Goal: Book appointment/travel/reservation

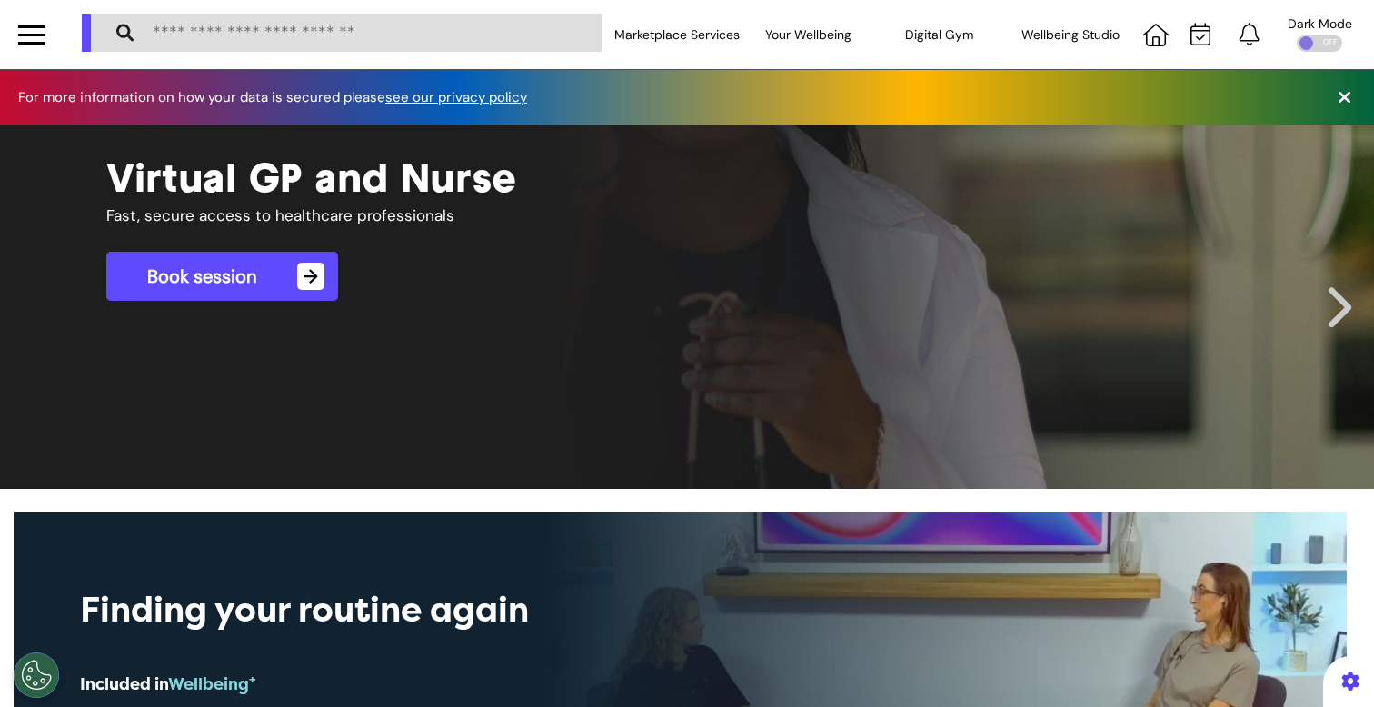
scroll to position [0, 686]
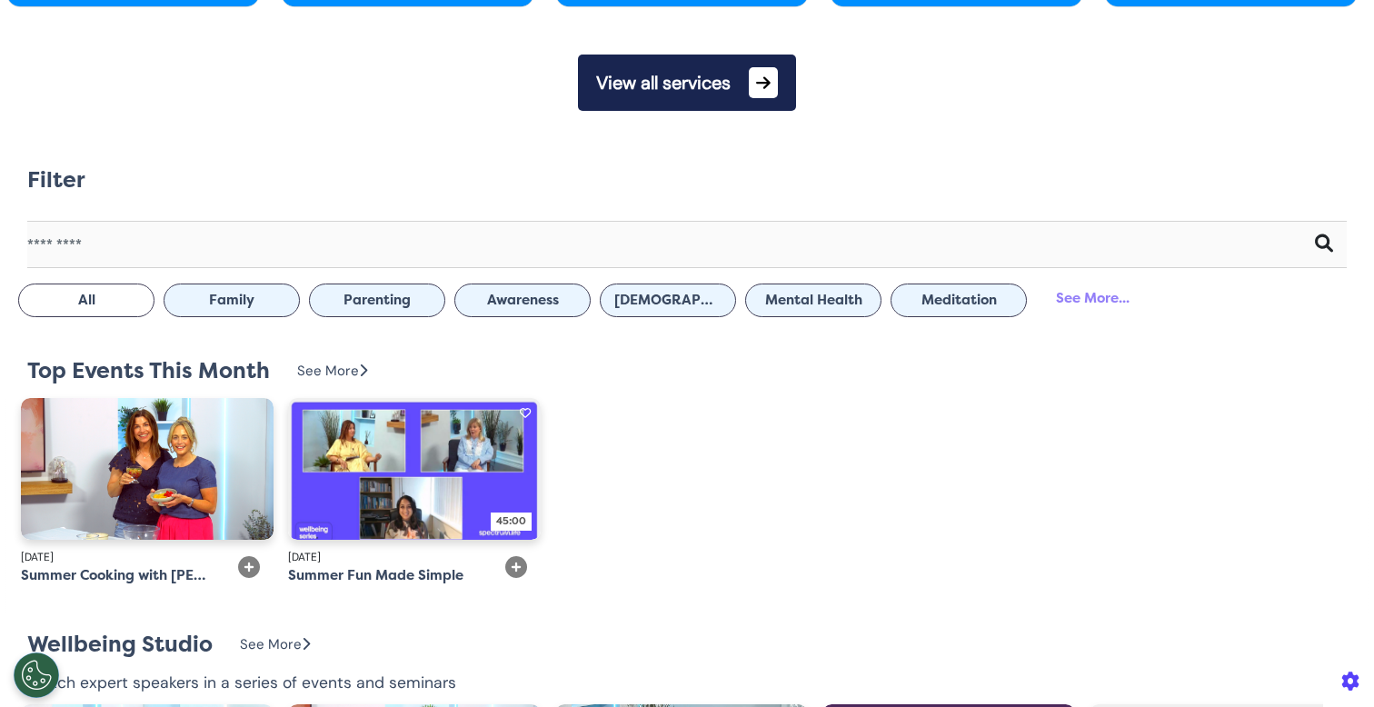
click at [657, 86] on button "View all services" at bounding box center [687, 83] width 218 height 56
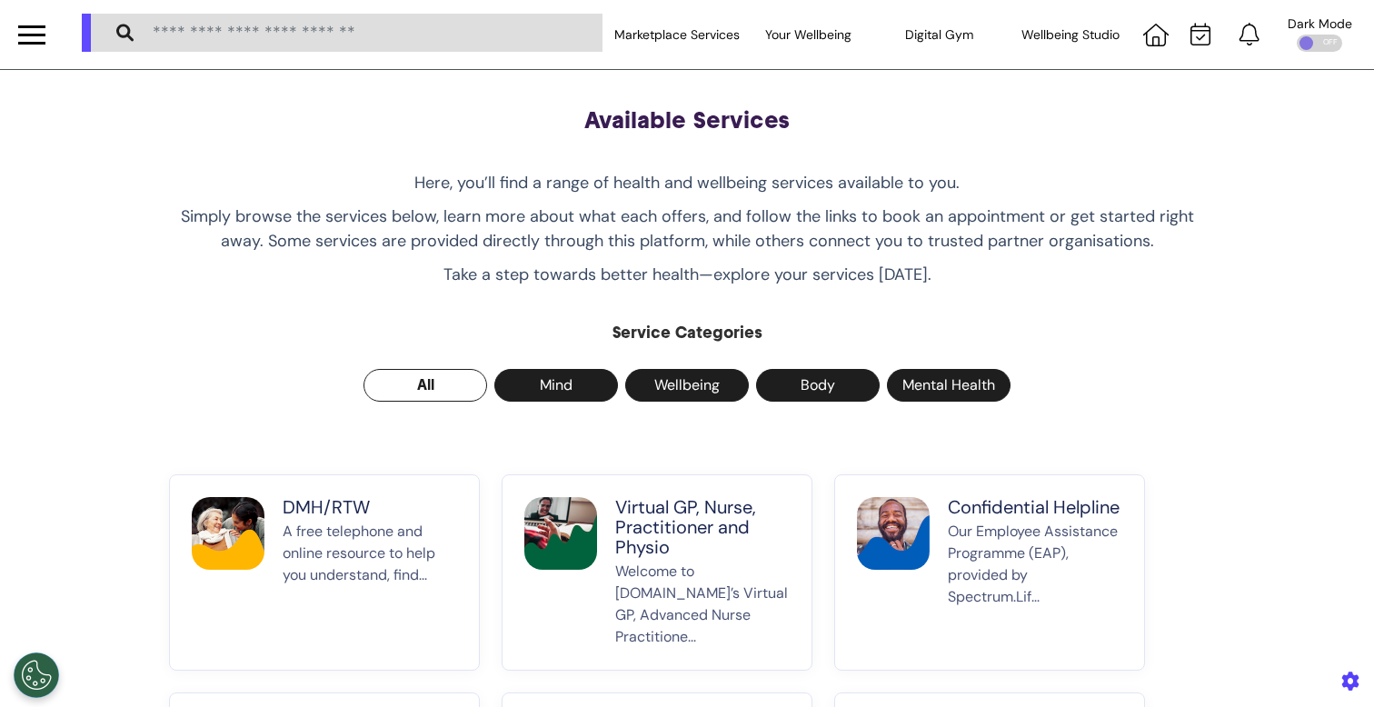
click at [222, 540] on img at bounding box center [228, 533] width 73 height 73
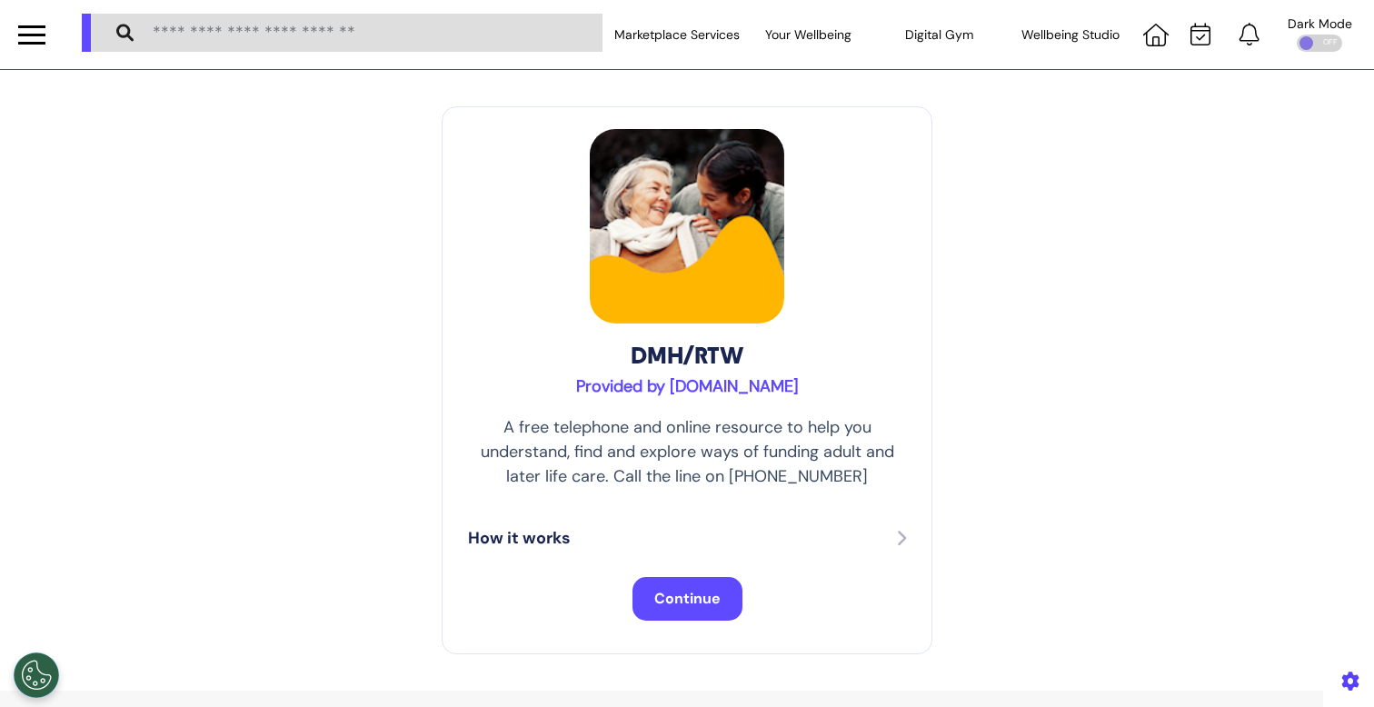
click at [663, 587] on button "Continue" at bounding box center [687, 599] width 110 height 44
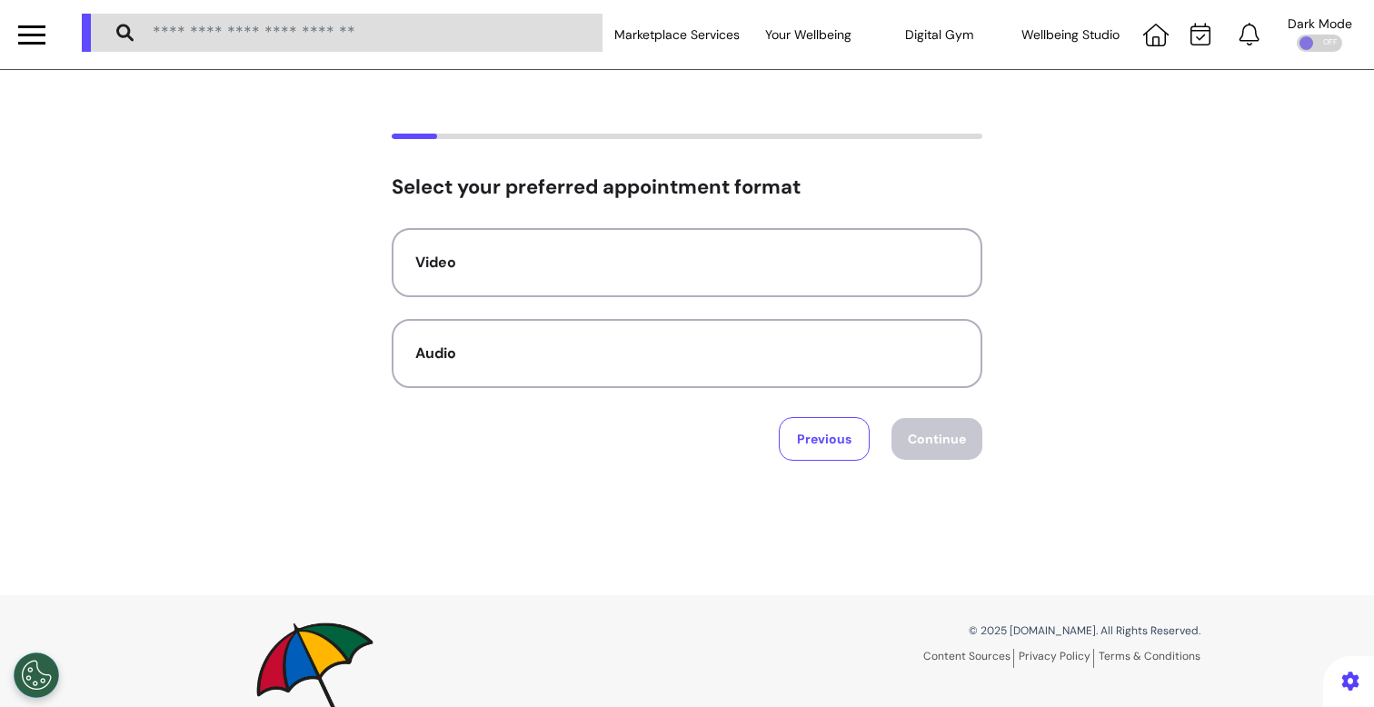
click at [711, 303] on div "Video Audio" at bounding box center [687, 308] width 590 height 160
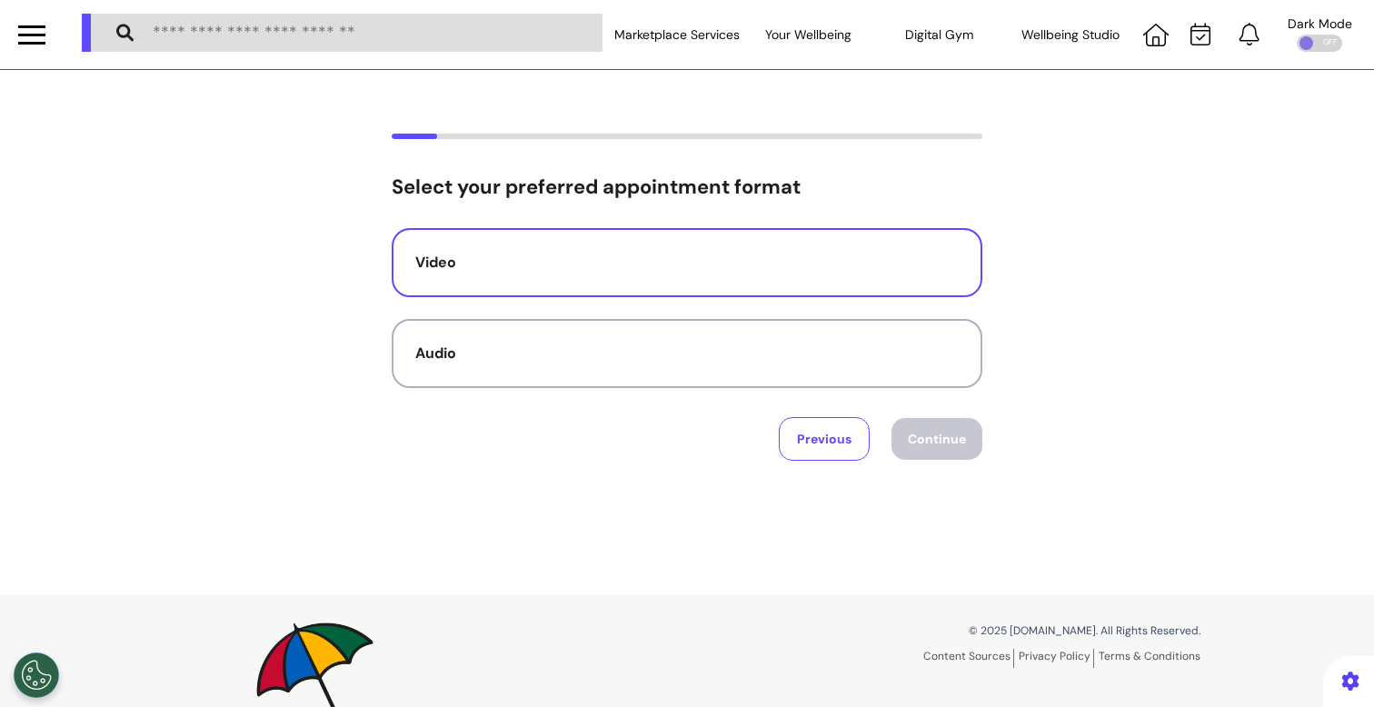
click at [715, 294] on button "Video" at bounding box center [687, 262] width 590 height 69
drag, startPoint x: 958, startPoint y: 438, endPoint x: 1080, endPoint y: 441, distance: 121.8
click at [1080, 441] on div "Select your preferred appointment format Video Audio Previous Continue" at bounding box center [687, 297] width 1374 height 327
click at [648, 285] on button "Video" at bounding box center [687, 262] width 590 height 69
click at [970, 451] on button "Continue" at bounding box center [936, 439] width 91 height 42
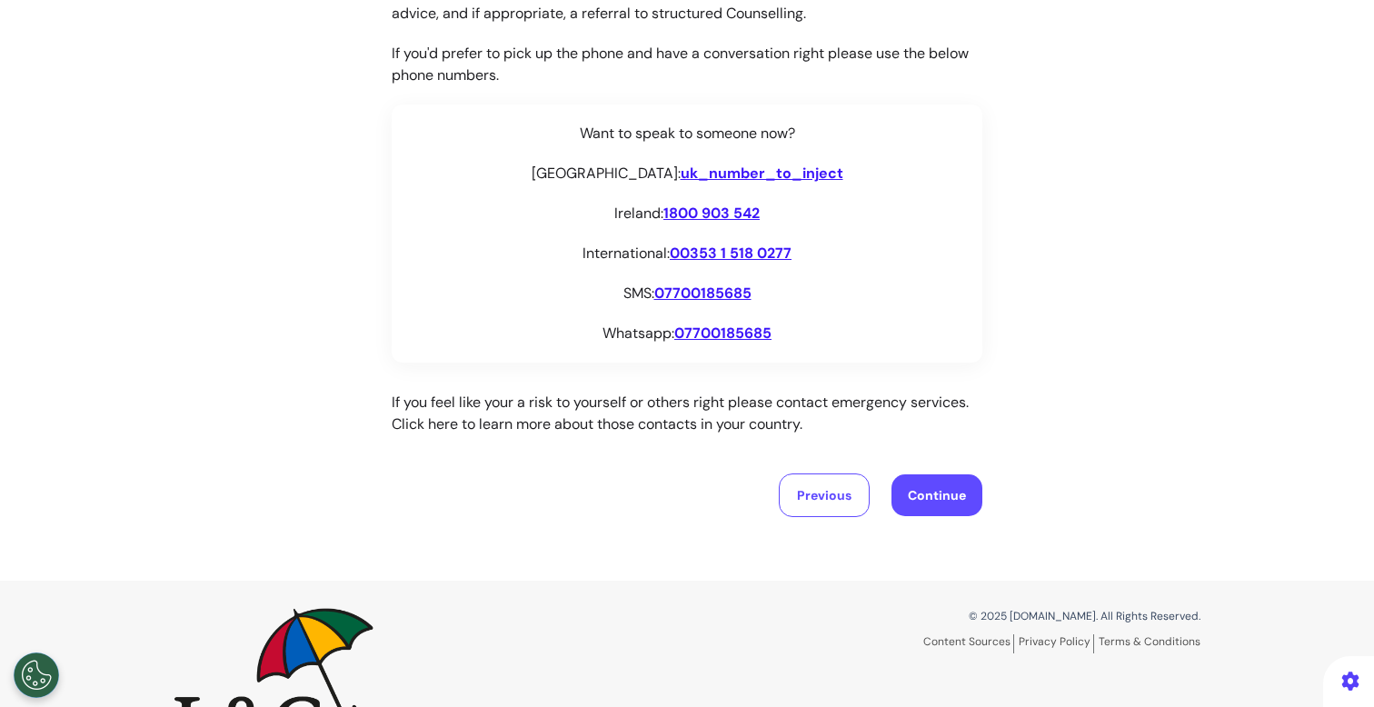
scroll to position [317, 0]
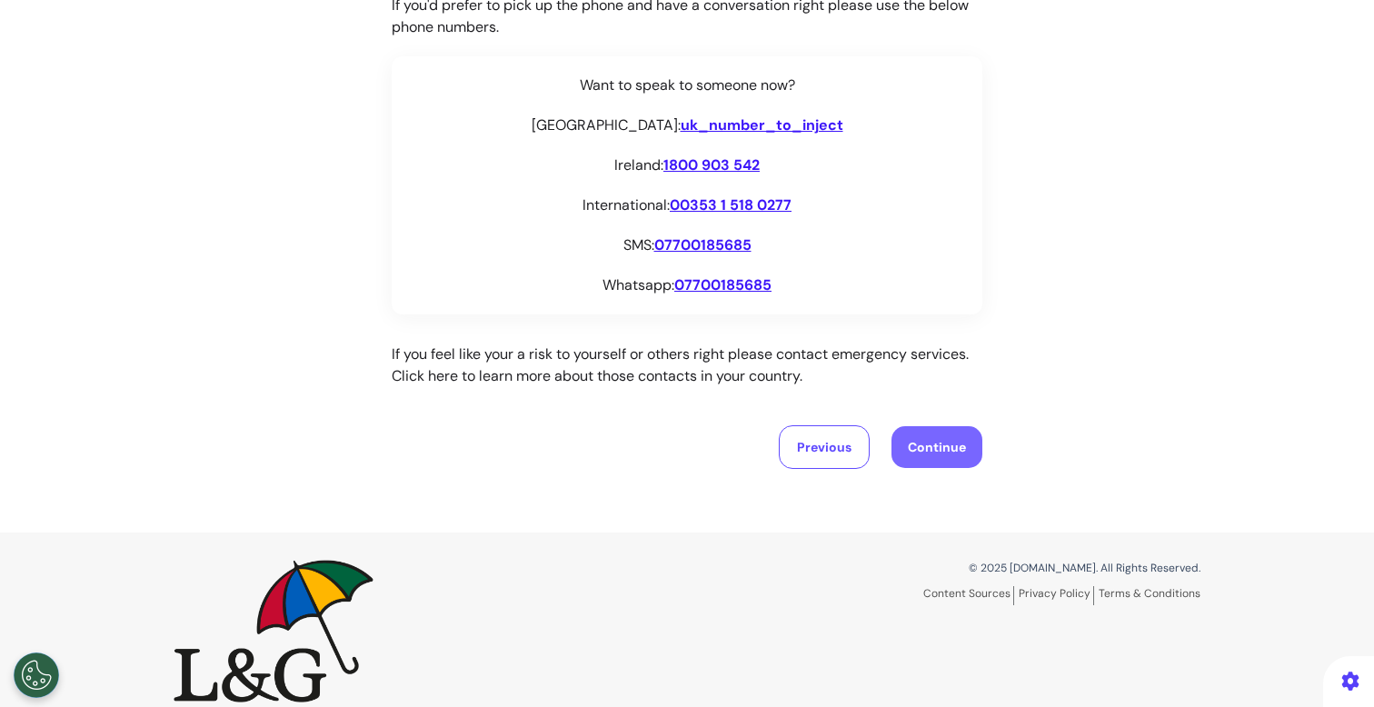
click at [929, 445] on button "Continue" at bounding box center [936, 447] width 91 height 42
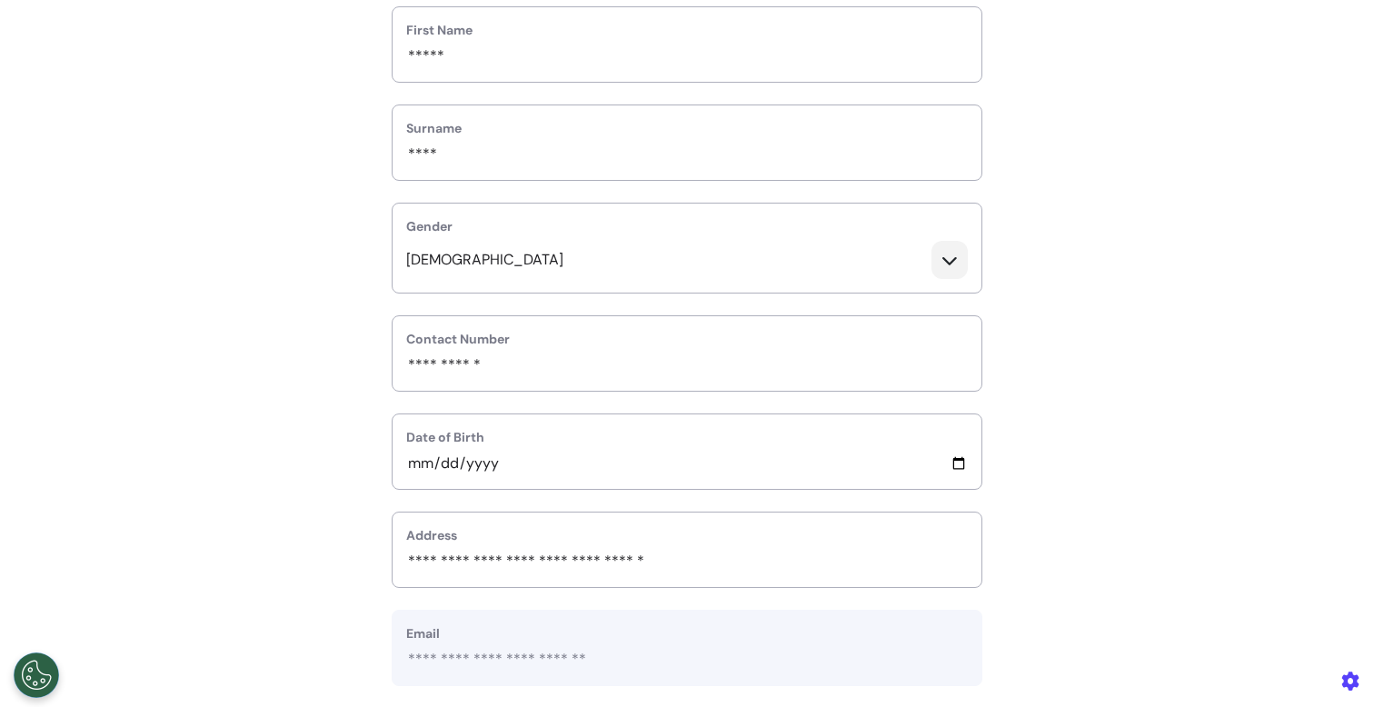
scroll to position [558, 0]
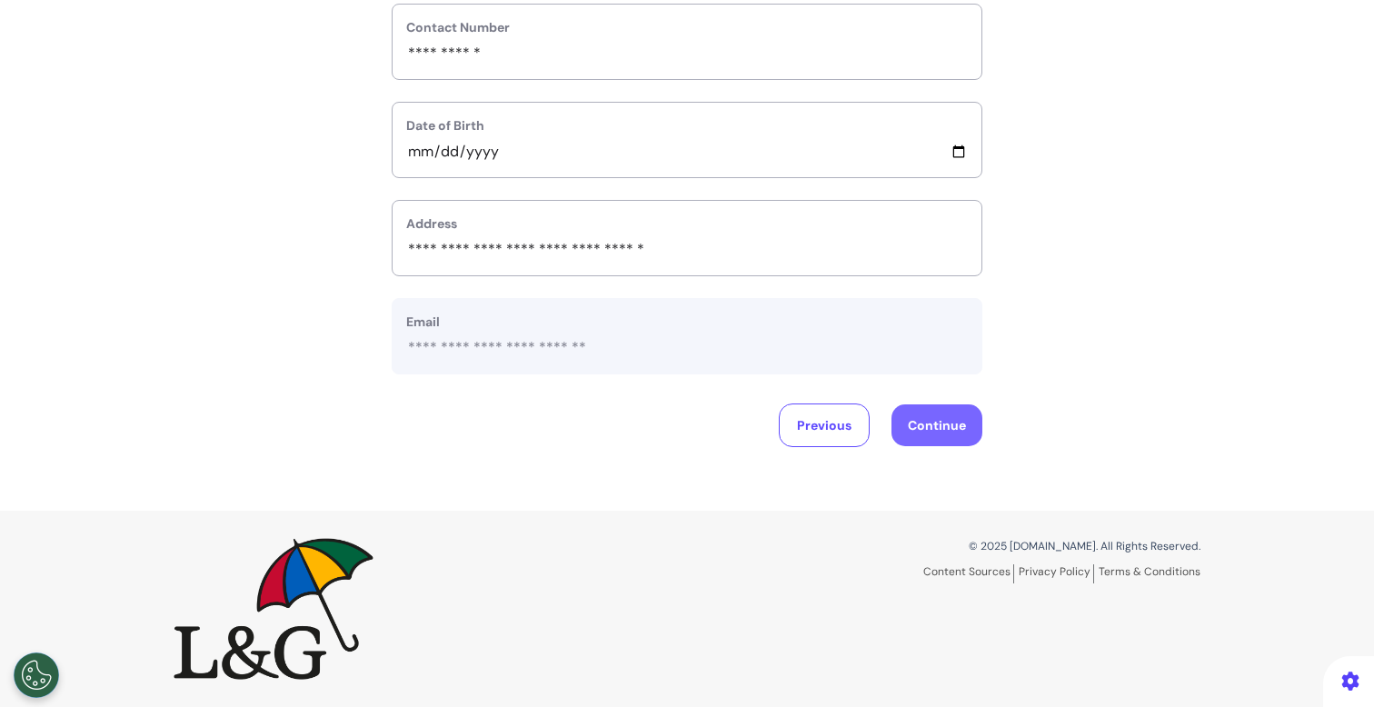
click at [960, 425] on button "Continue" at bounding box center [936, 425] width 91 height 42
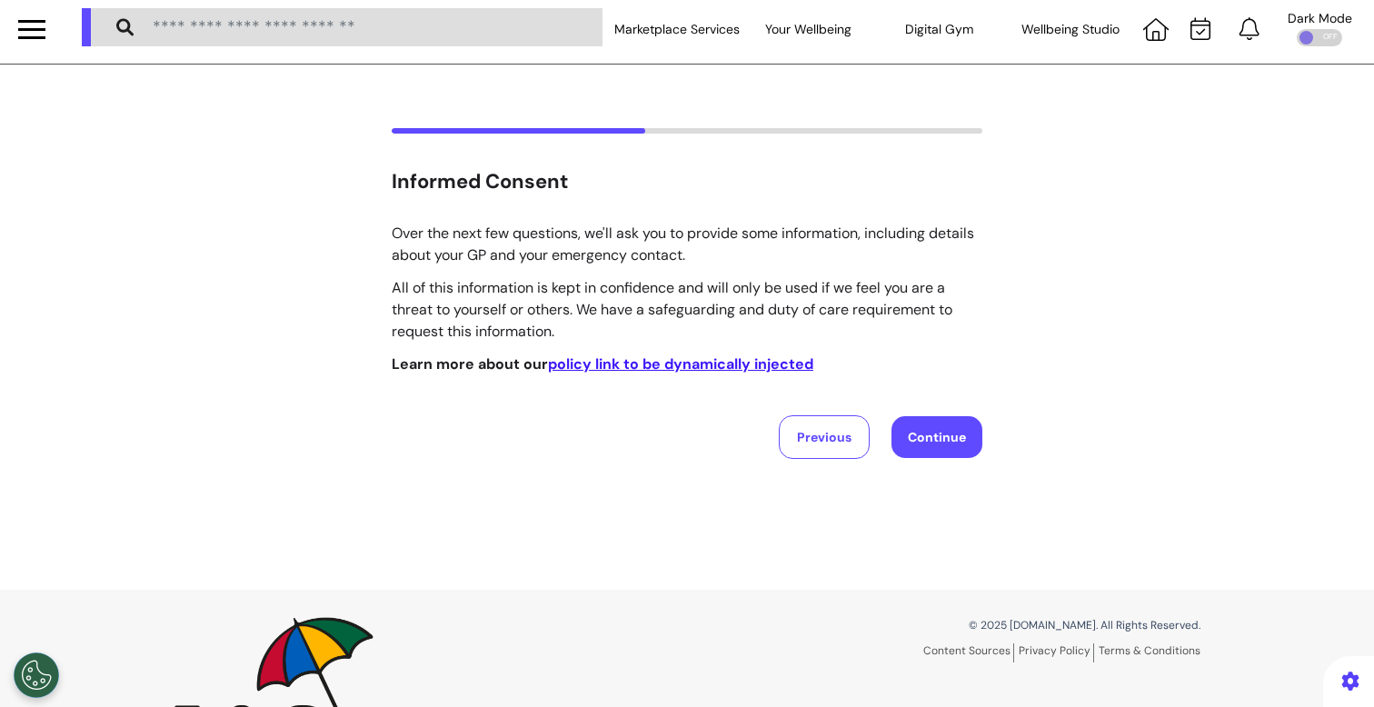
scroll to position [0, 0]
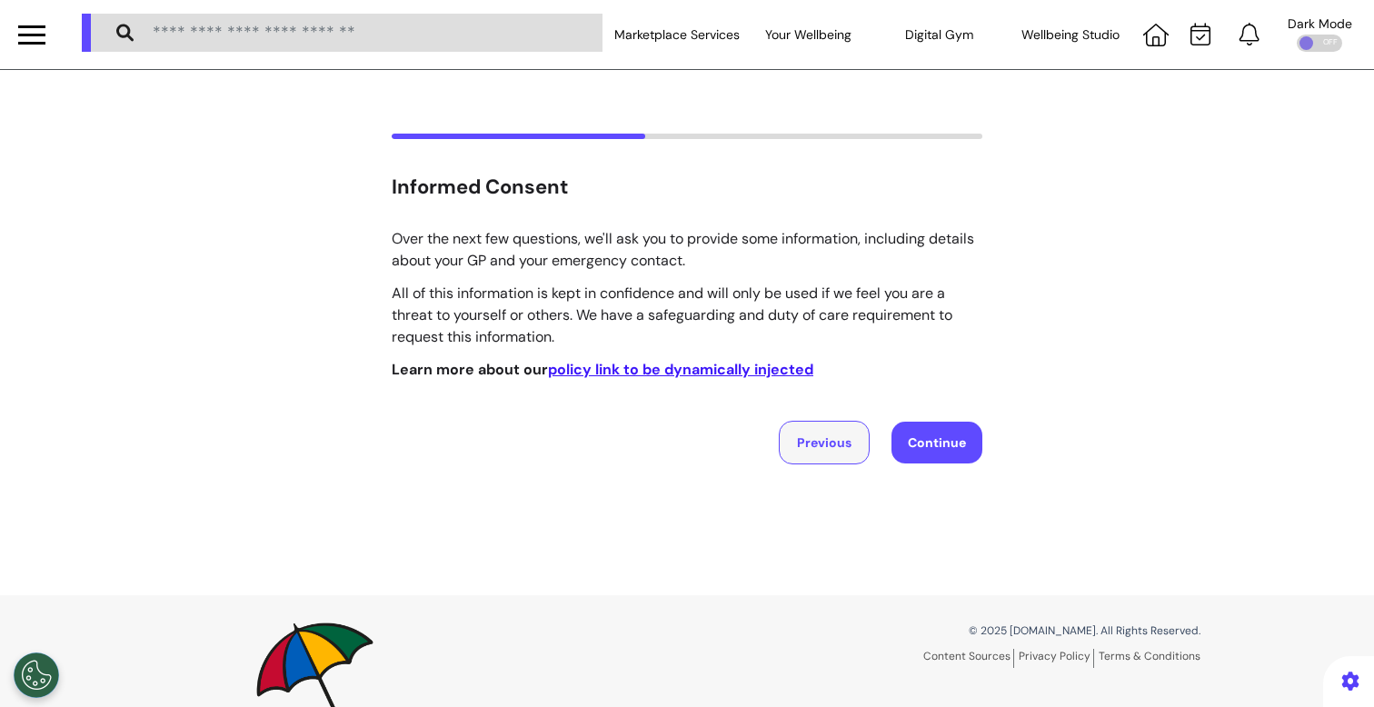
click at [831, 440] on button "Previous" at bounding box center [824, 443] width 91 height 44
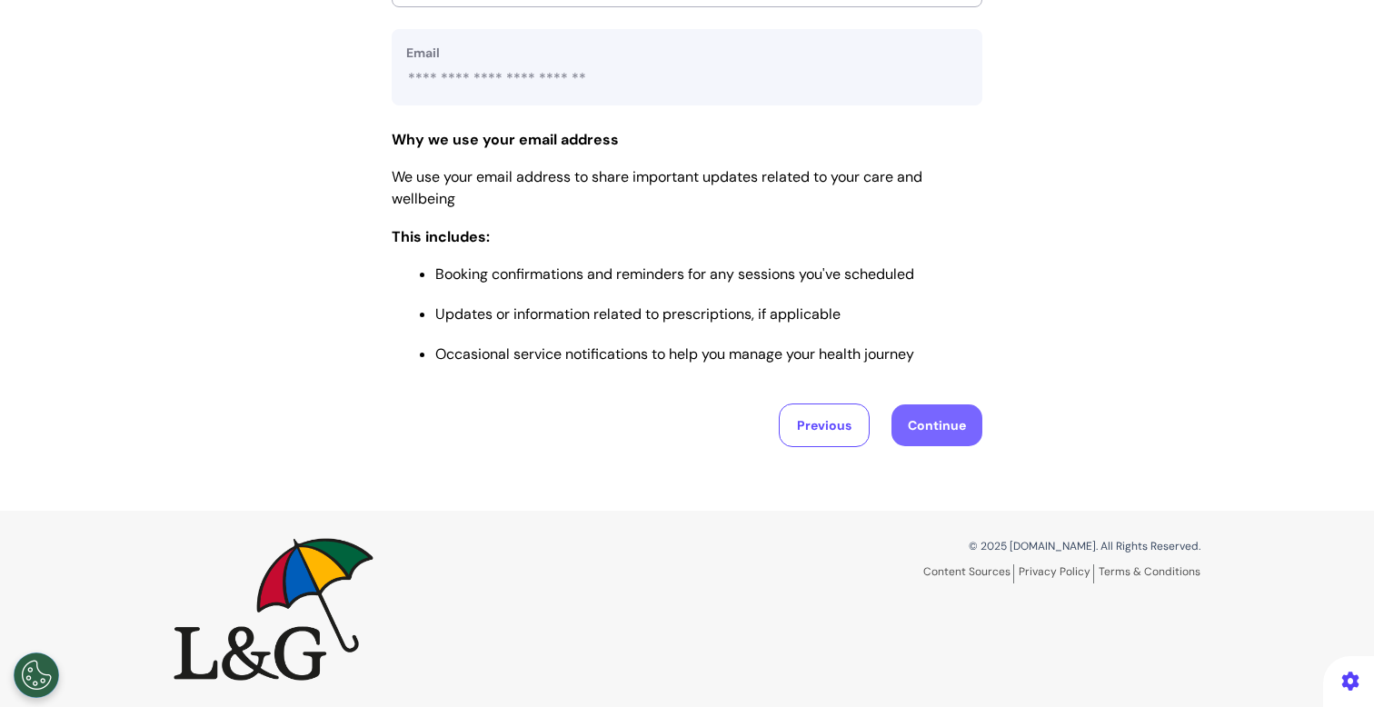
click at [926, 411] on button "Continue" at bounding box center [936, 425] width 91 height 42
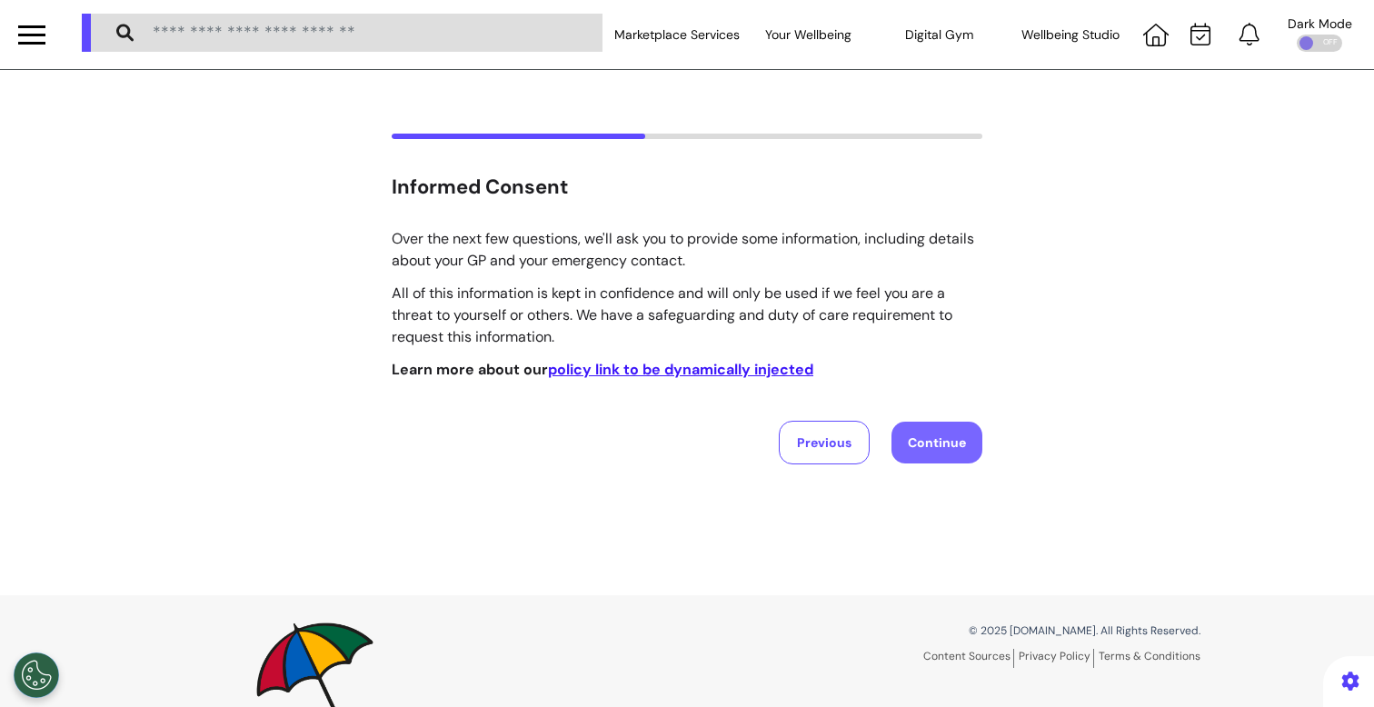
click at [952, 448] on button "Continue" at bounding box center [936, 443] width 91 height 42
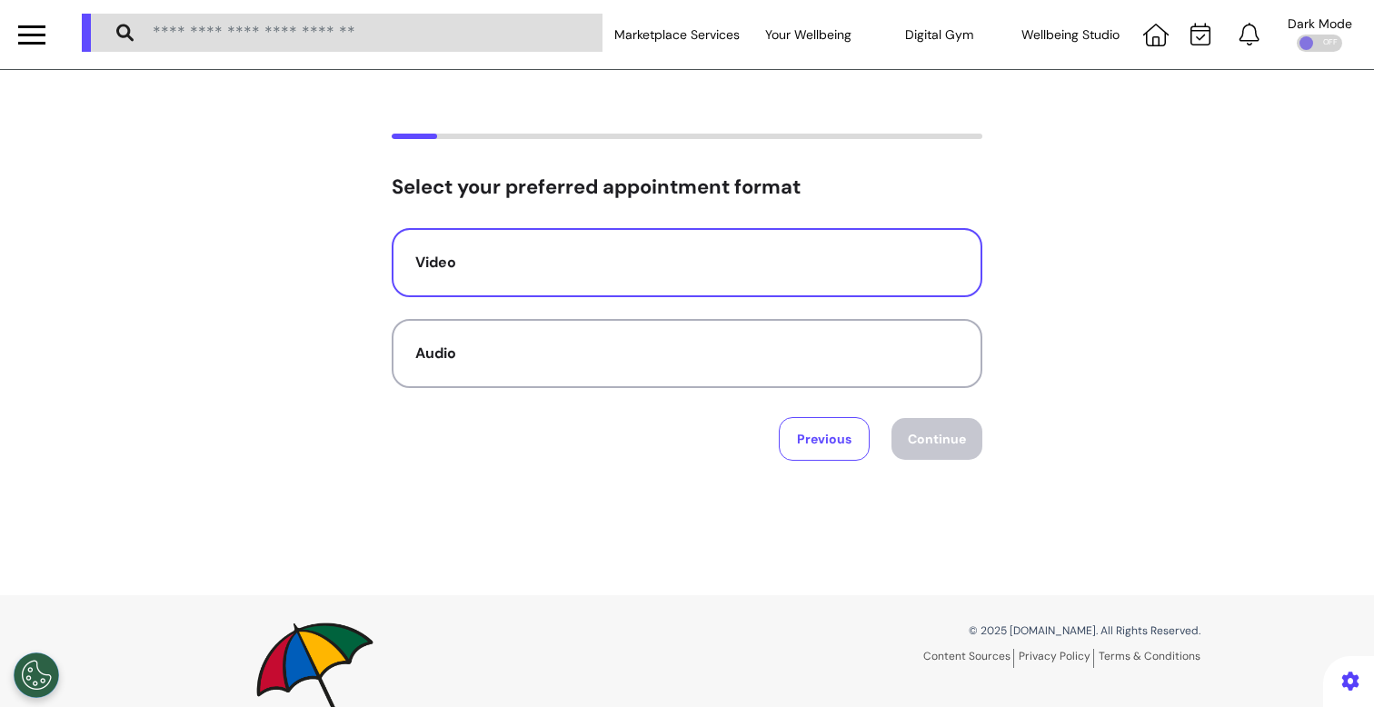
click at [642, 263] on div "Video" at bounding box center [686, 263] width 543 height 22
click at [933, 425] on button "Continue" at bounding box center [936, 439] width 91 height 42
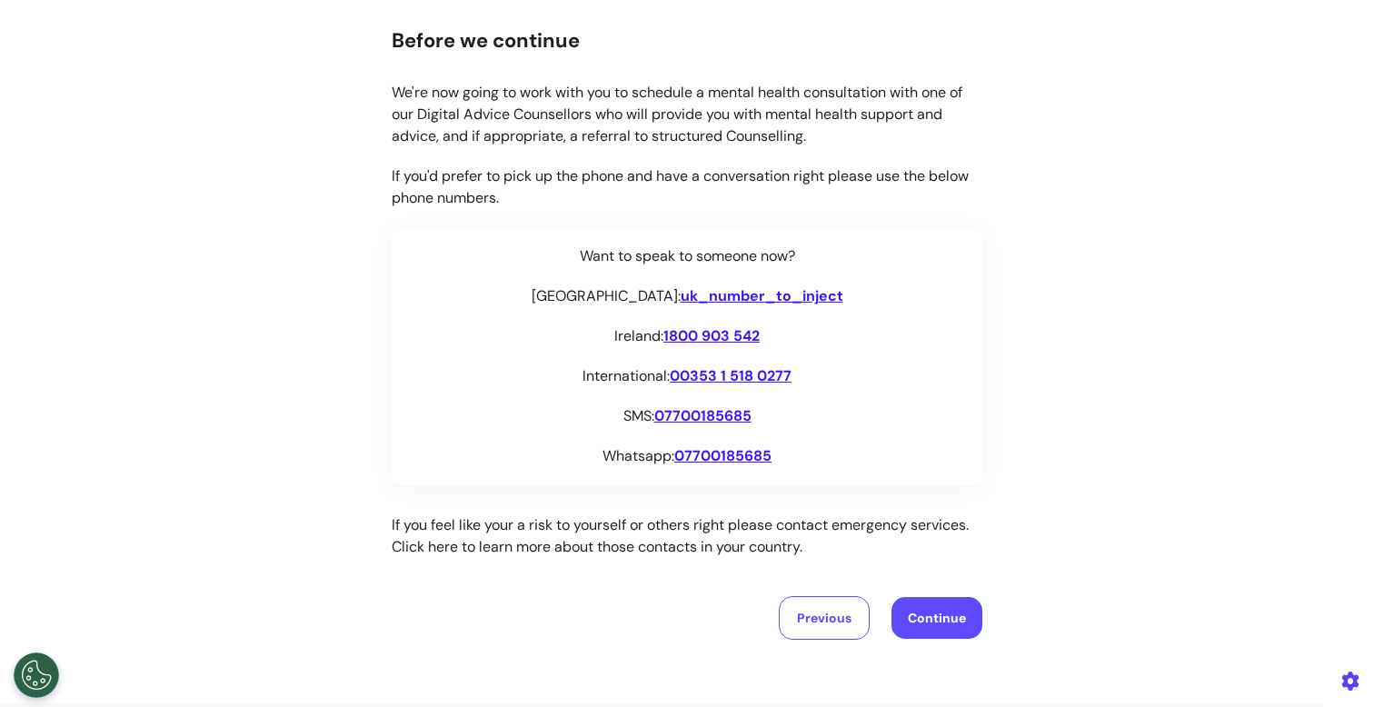
scroll to position [340, 0]
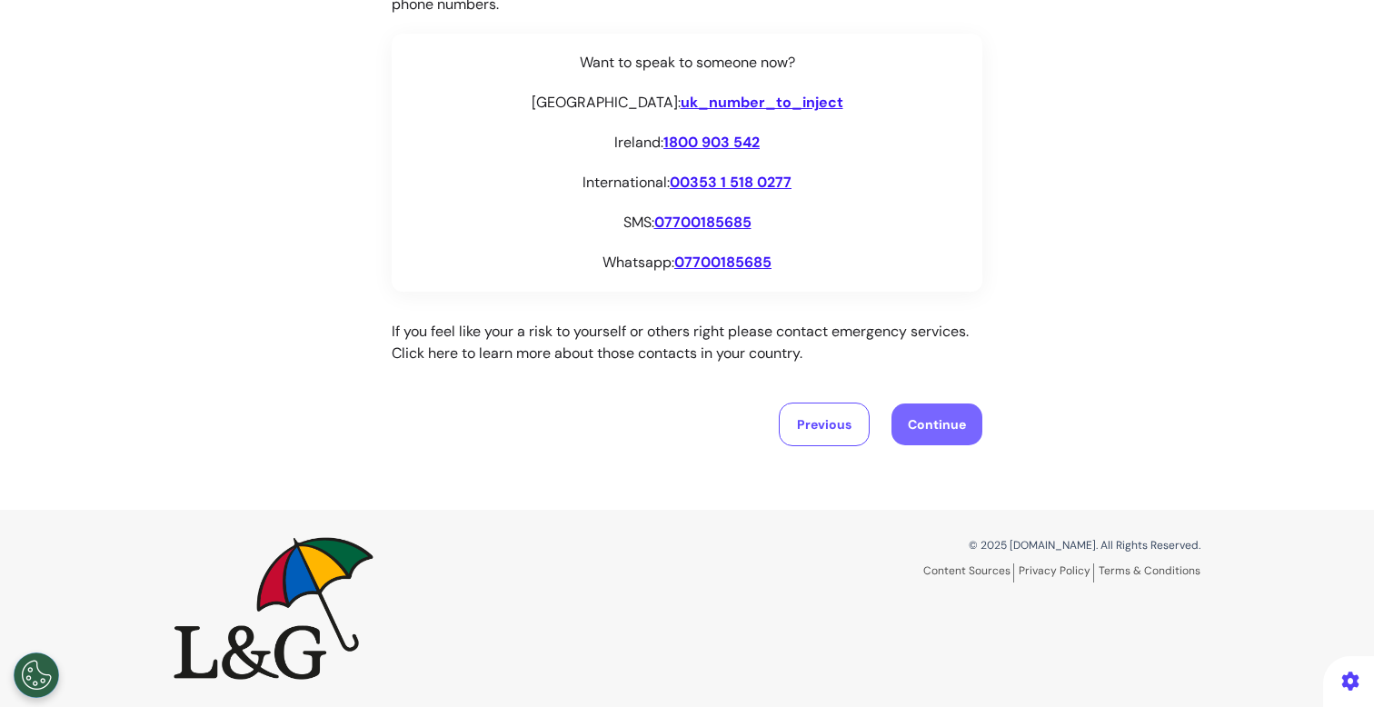
click at [965, 424] on button "Continue" at bounding box center [936, 424] width 91 height 42
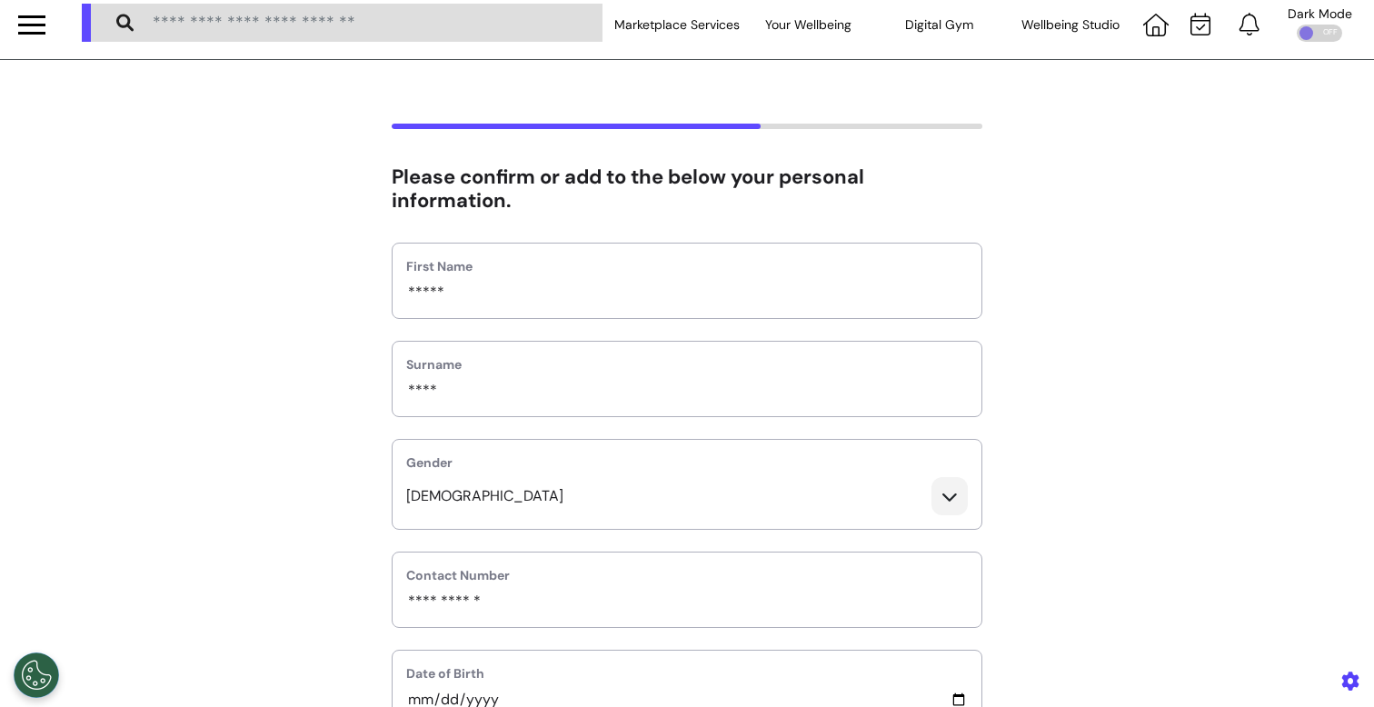
scroll to position [0, 0]
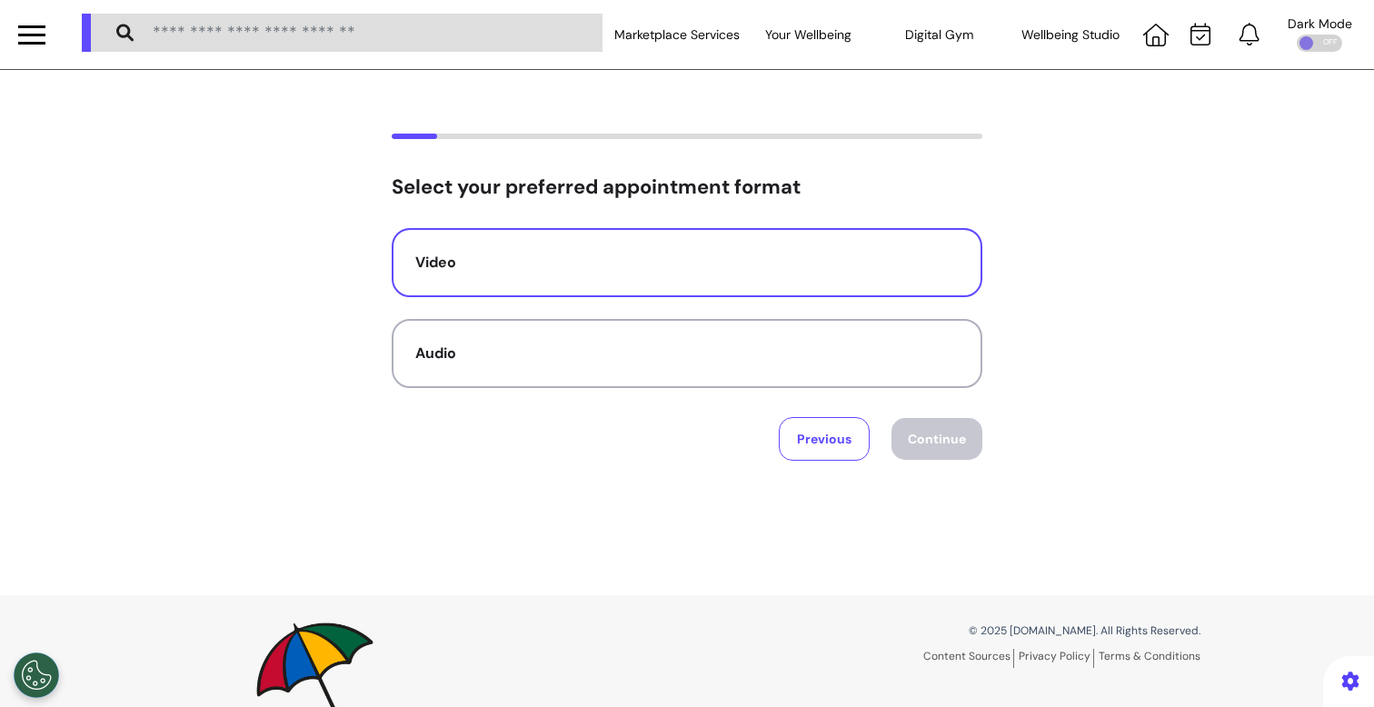
click at [525, 253] on div "Video" at bounding box center [686, 263] width 543 height 22
click at [942, 455] on button "Continue" at bounding box center [936, 439] width 91 height 42
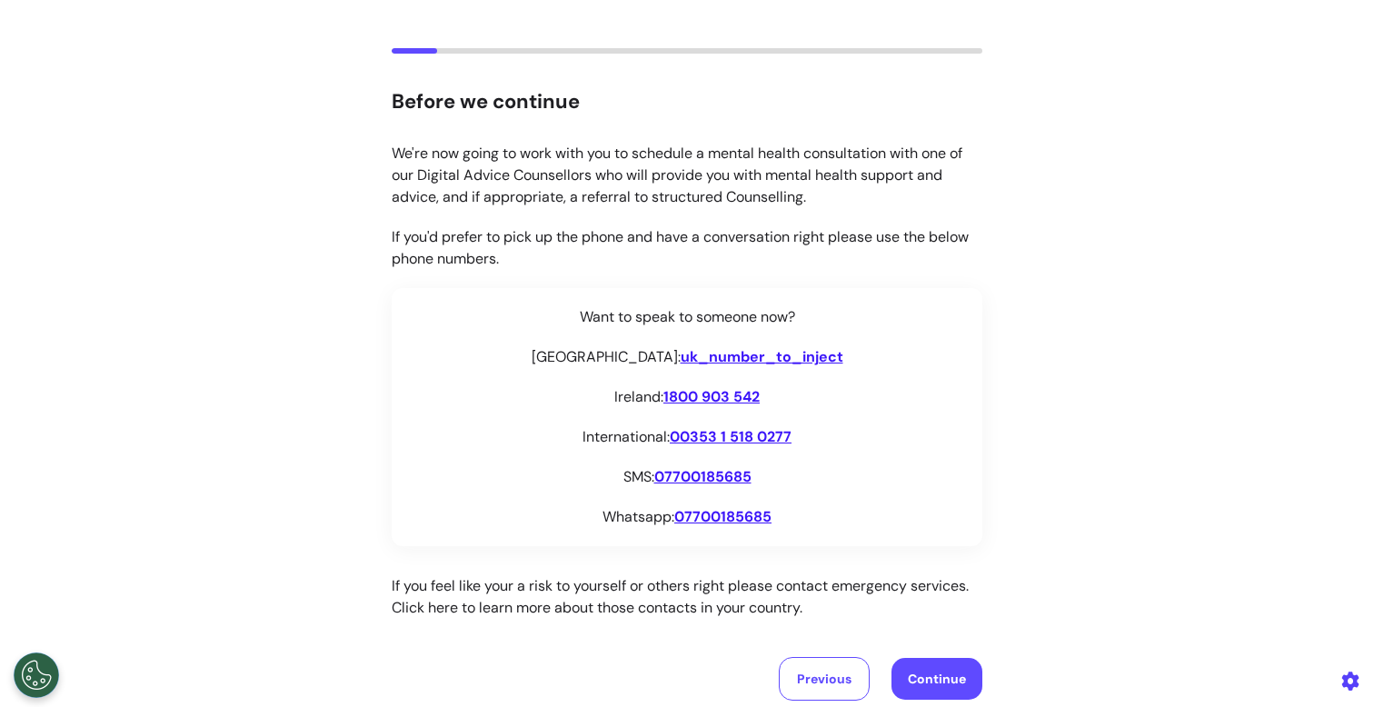
scroll to position [233, 0]
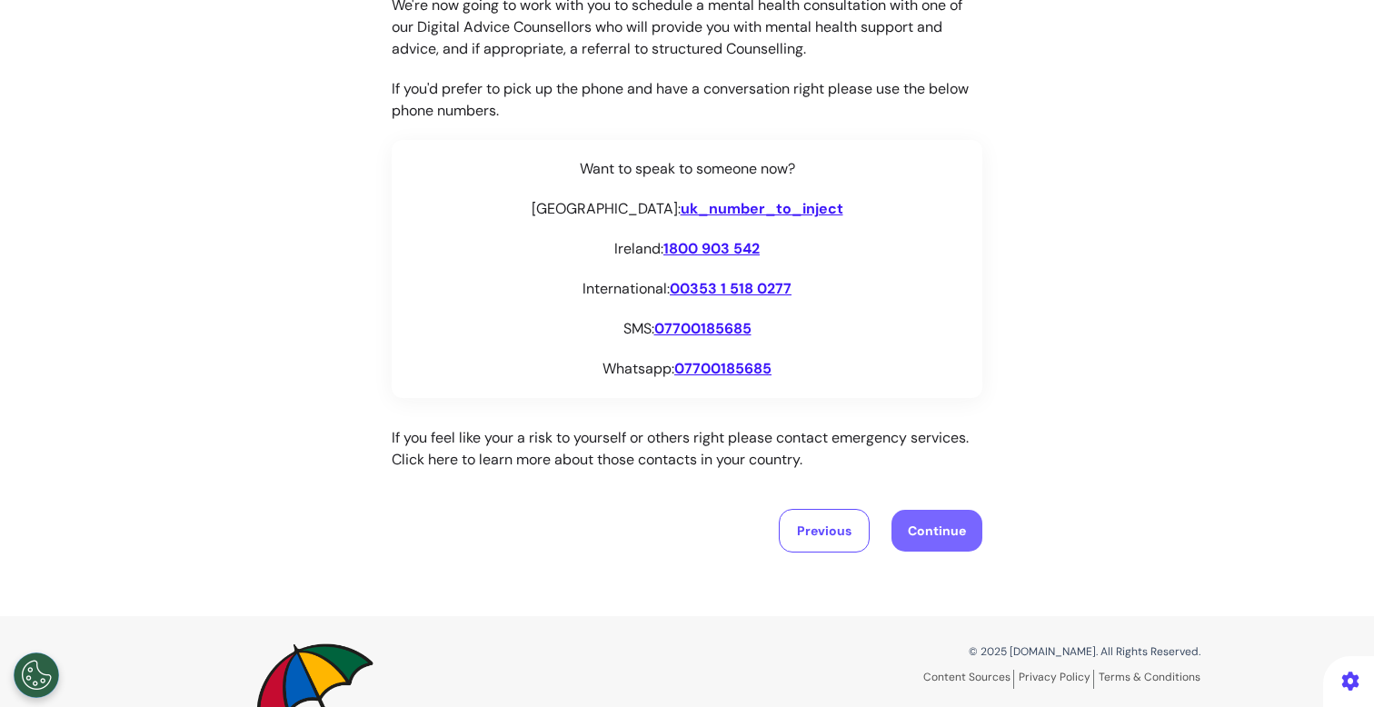
click at [926, 534] on button "Continue" at bounding box center [936, 531] width 91 height 42
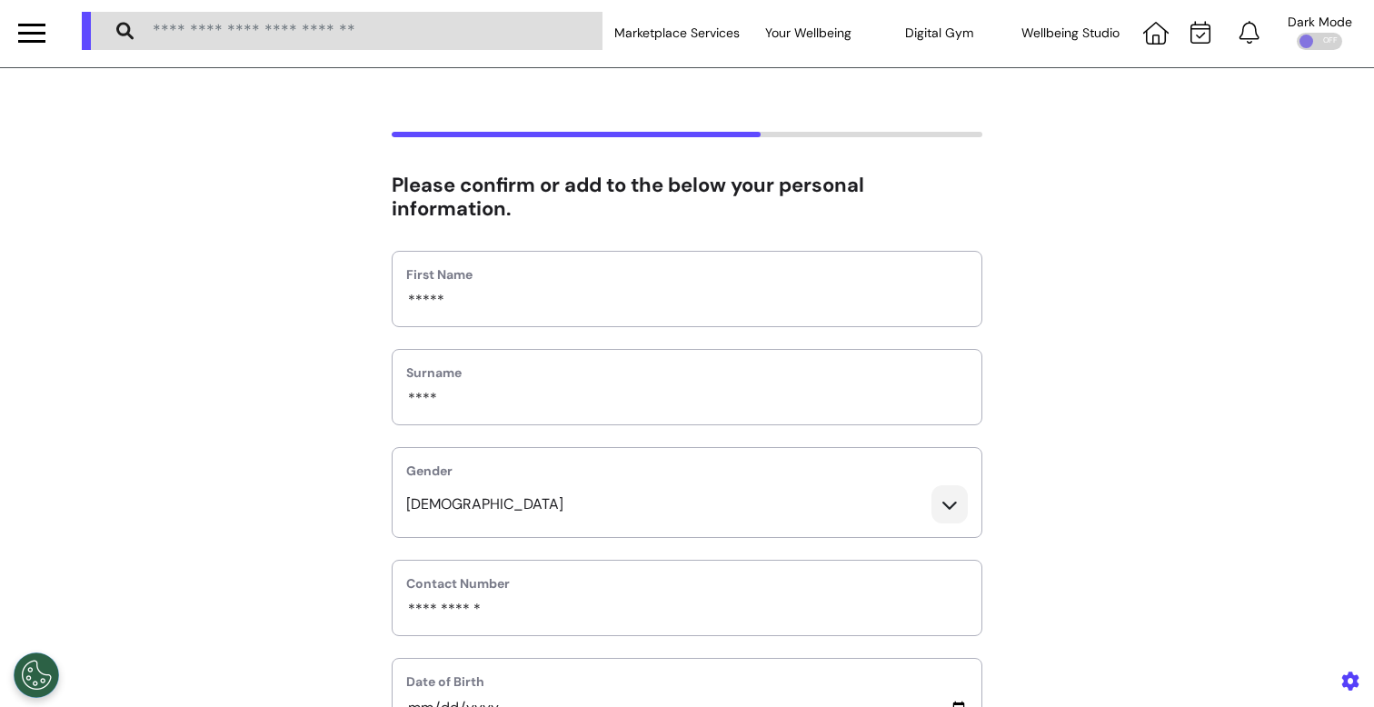
scroll to position [0, 0]
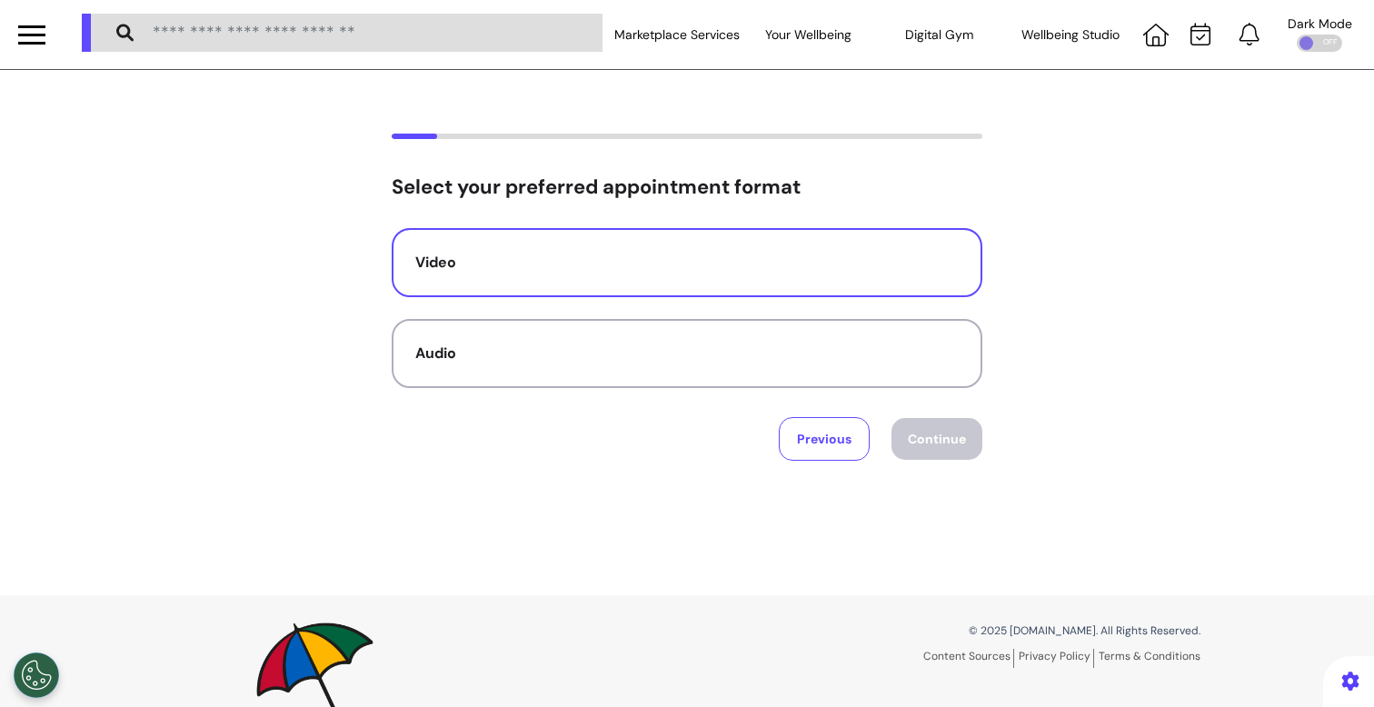
click at [580, 271] on div "Video" at bounding box center [686, 263] width 543 height 22
click at [933, 451] on button "Continue" at bounding box center [936, 439] width 91 height 42
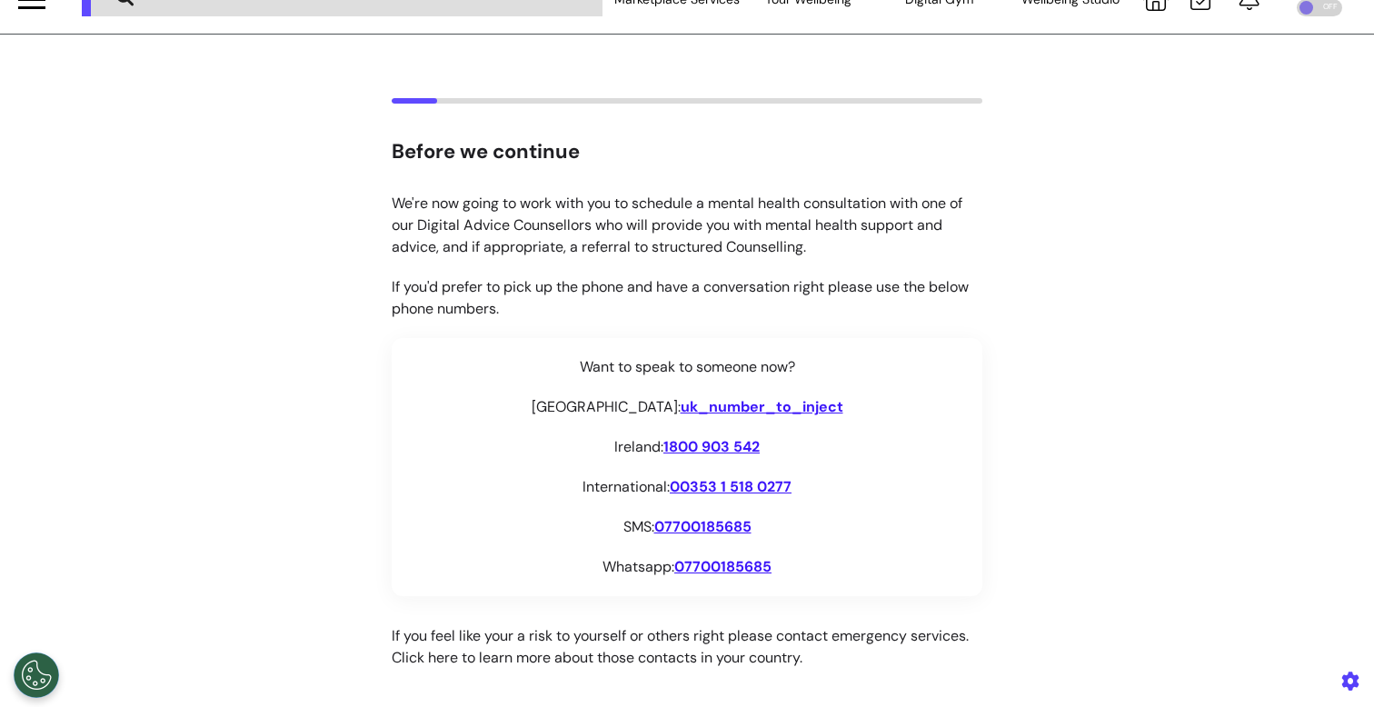
scroll to position [211, 0]
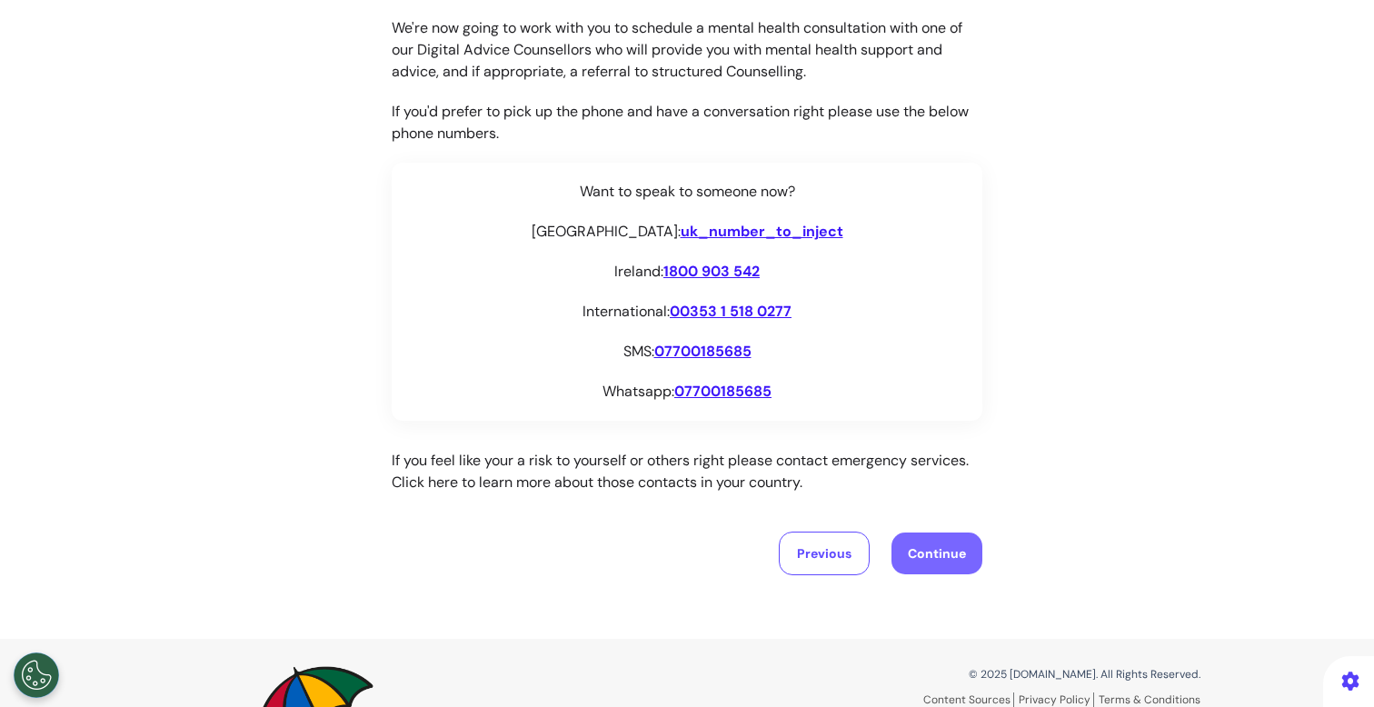
click at [947, 550] on button "Continue" at bounding box center [936, 553] width 91 height 42
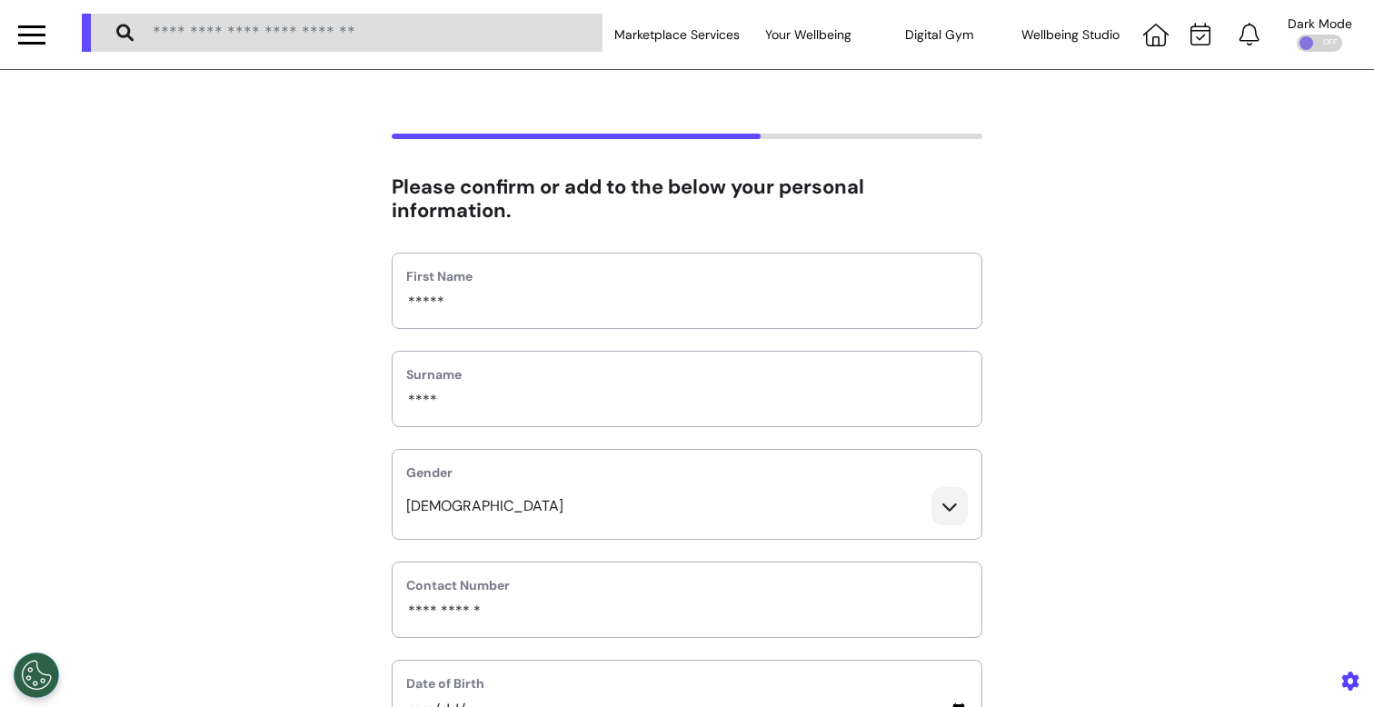
scroll to position [558, 0]
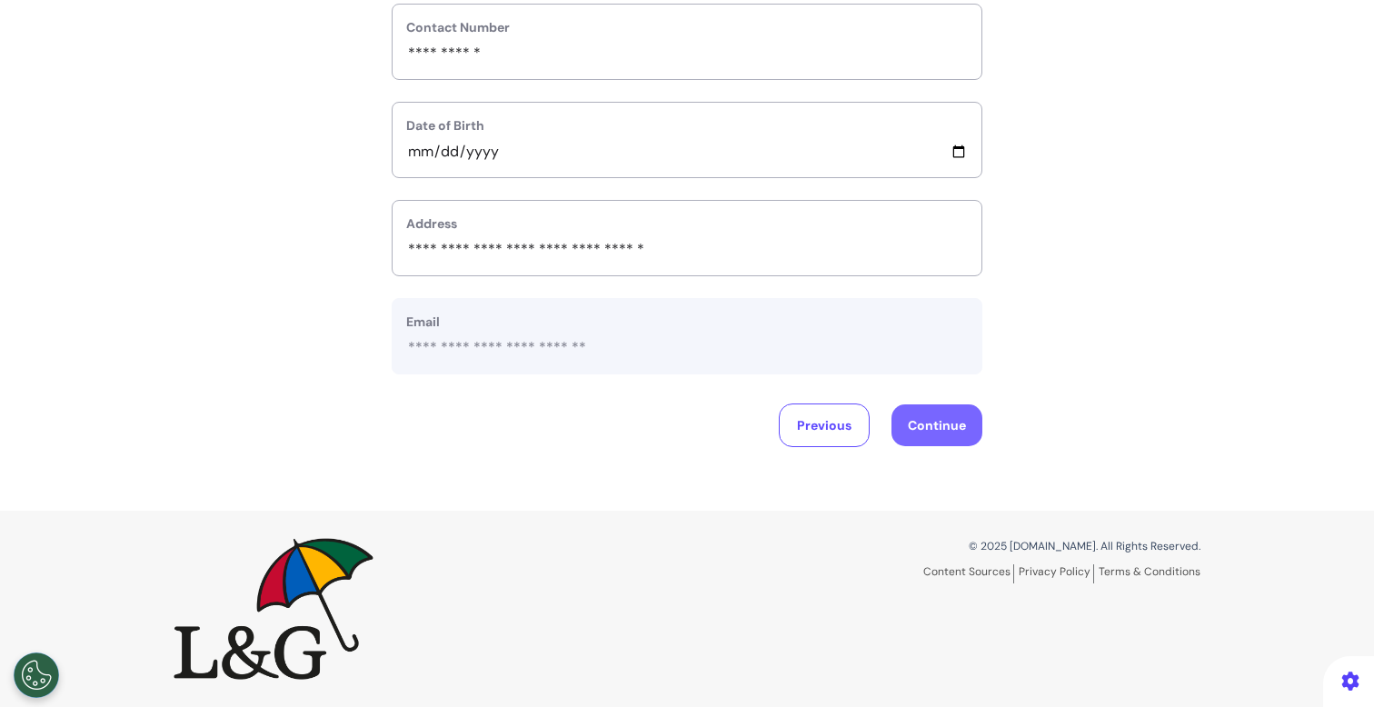
click at [974, 431] on button "Continue" at bounding box center [936, 425] width 91 height 42
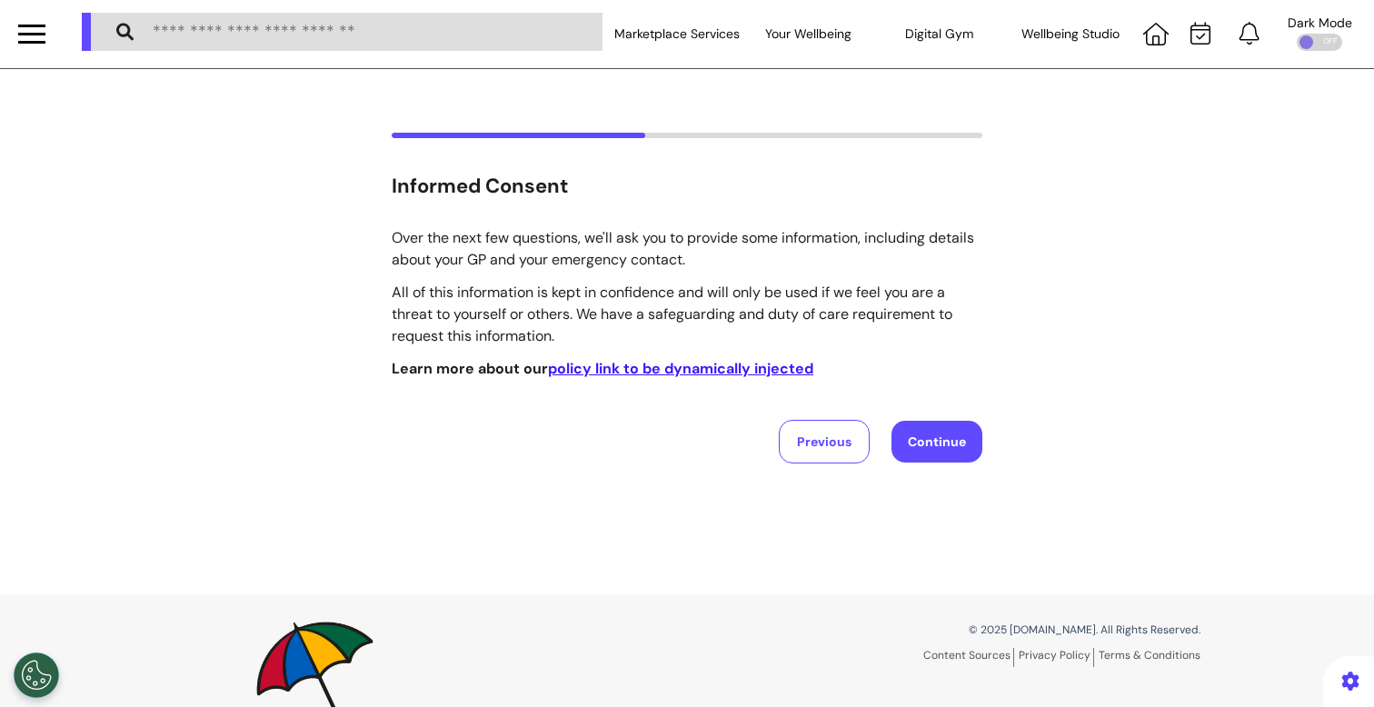
scroll to position [0, 0]
click at [834, 448] on button "Previous" at bounding box center [824, 443] width 91 height 44
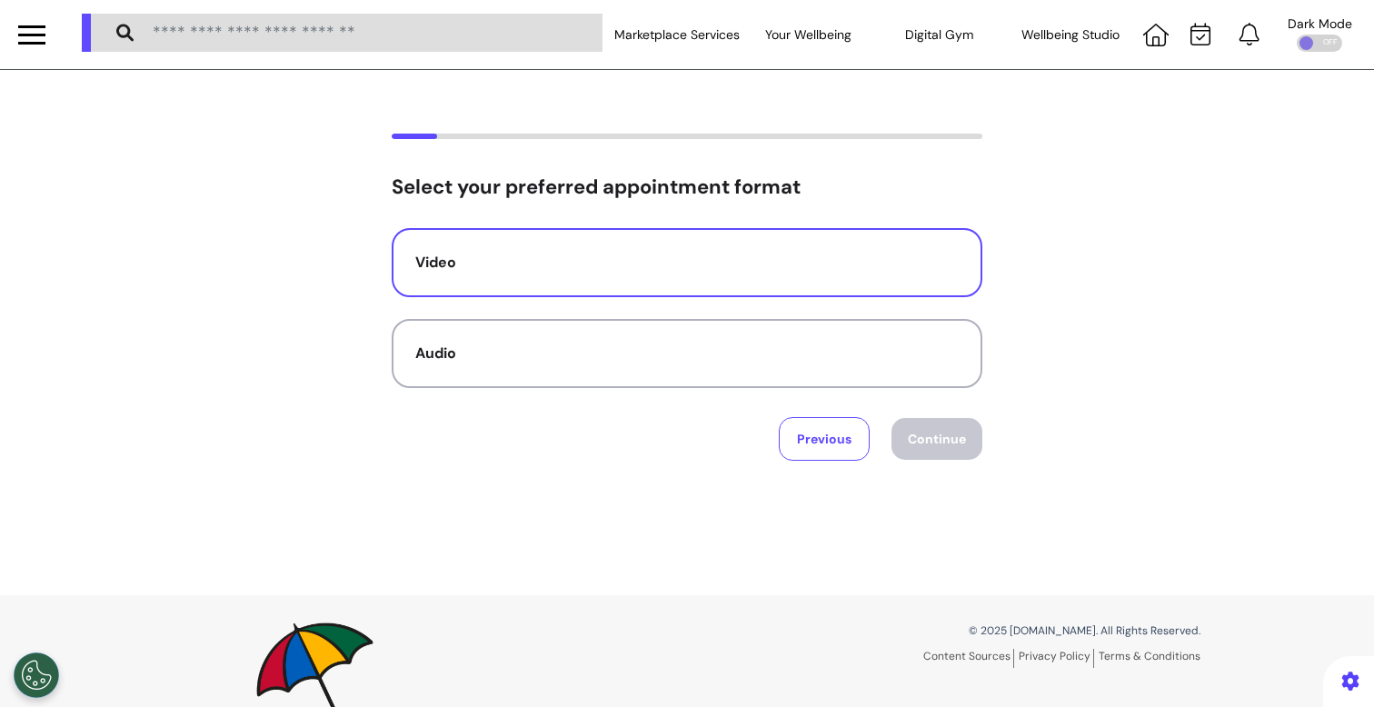
click at [508, 293] on button "Video" at bounding box center [687, 262] width 590 height 69
click at [945, 460] on div "Select your preferred appointment format Video Audio Previous Continue" at bounding box center [687, 332] width 1374 height 525
click at [942, 441] on button "Continue" at bounding box center [936, 439] width 91 height 42
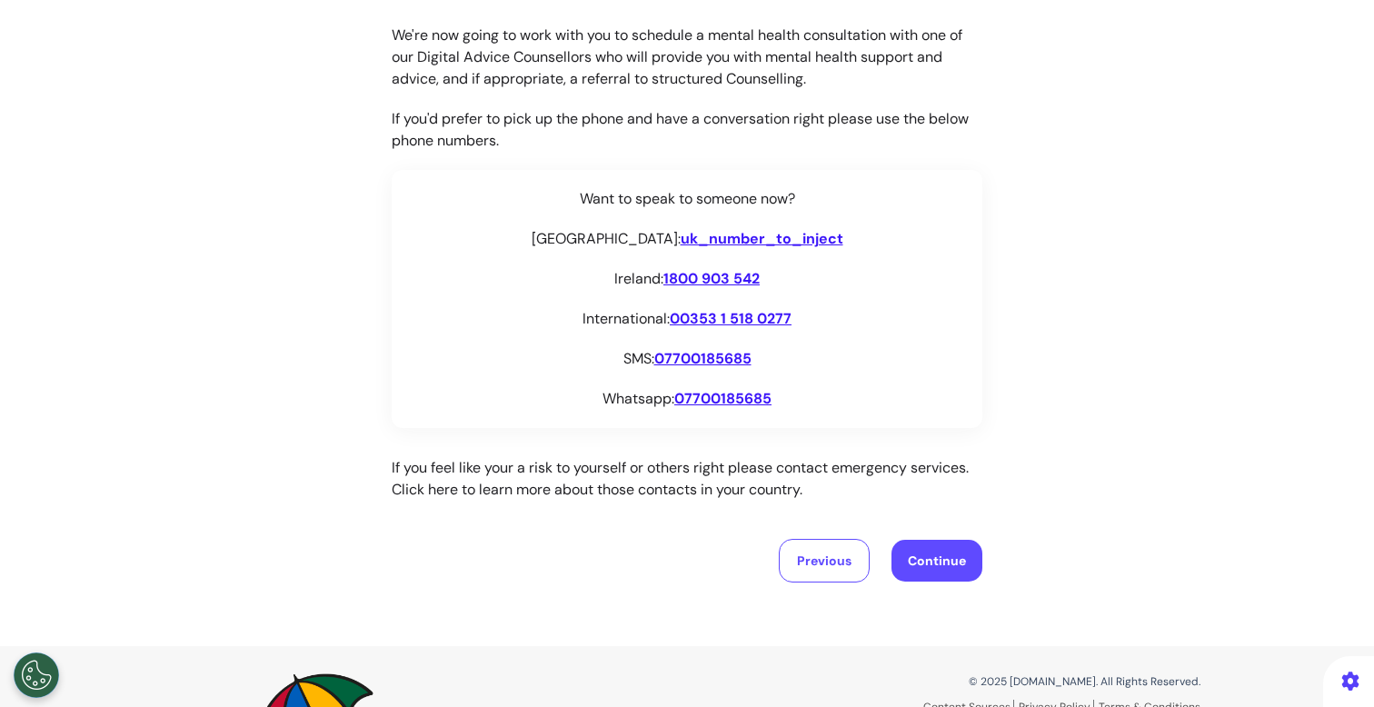
scroll to position [207, 0]
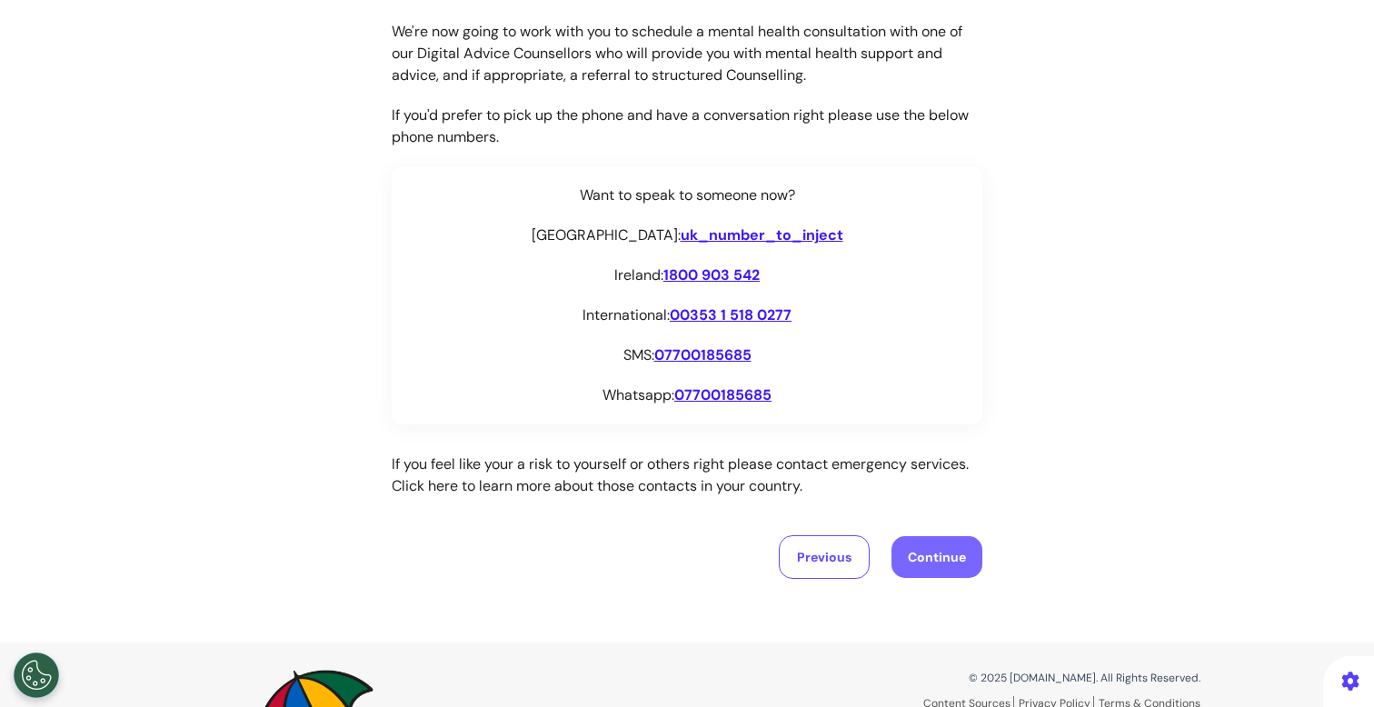
click at [944, 552] on button "Continue" at bounding box center [936, 557] width 91 height 42
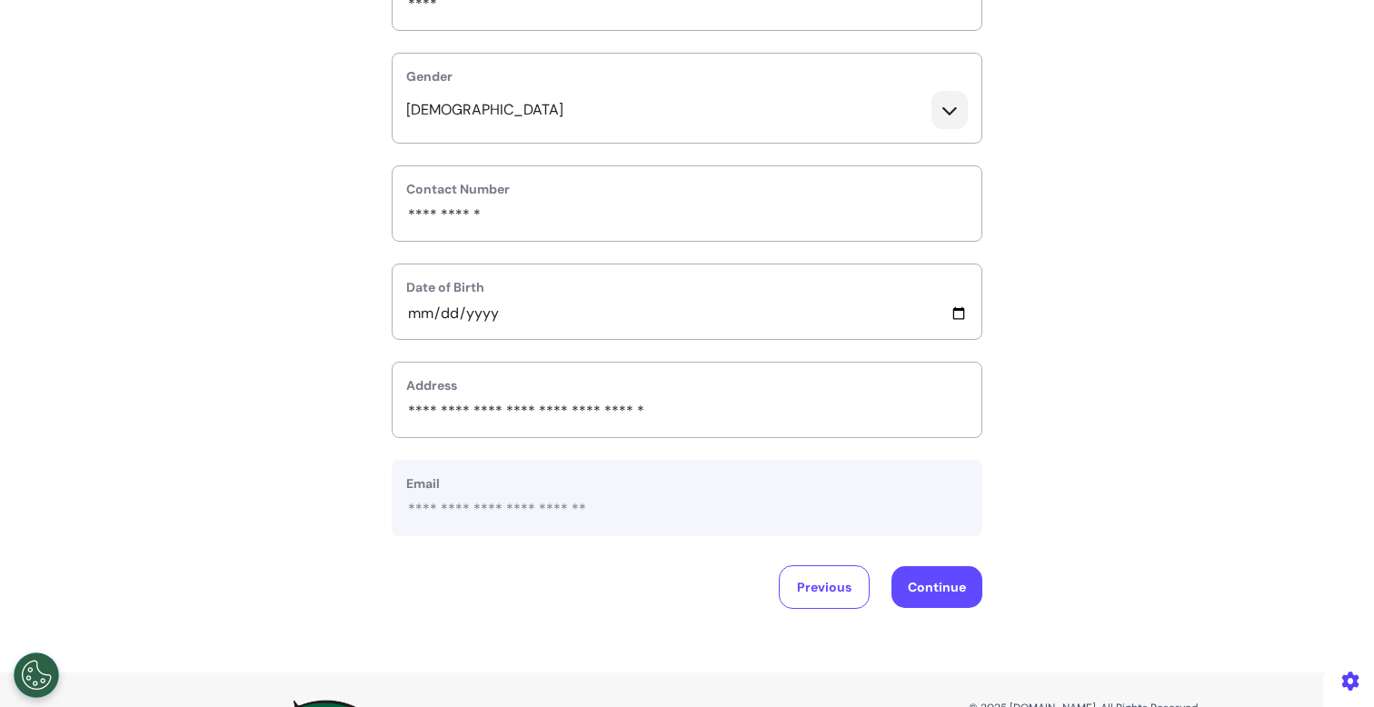
scroll to position [558, 0]
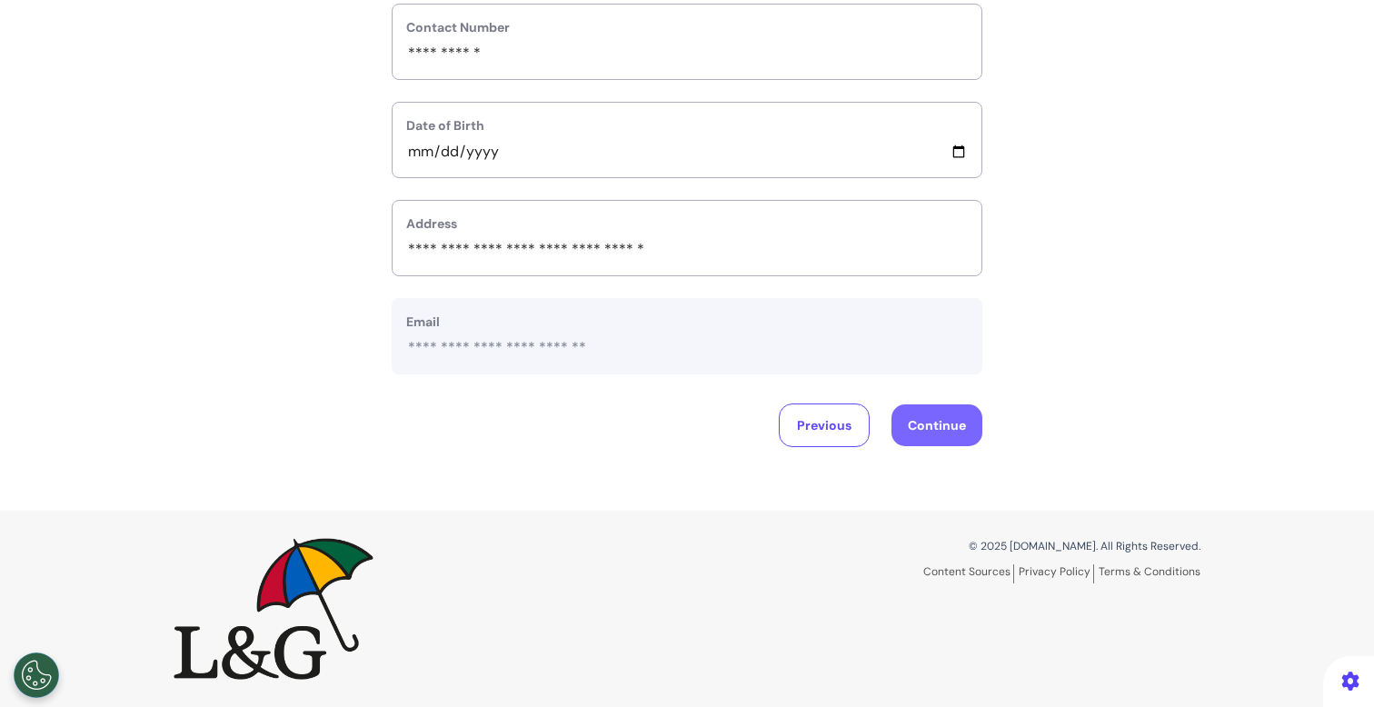
click at [951, 436] on button "Continue" at bounding box center [936, 425] width 91 height 42
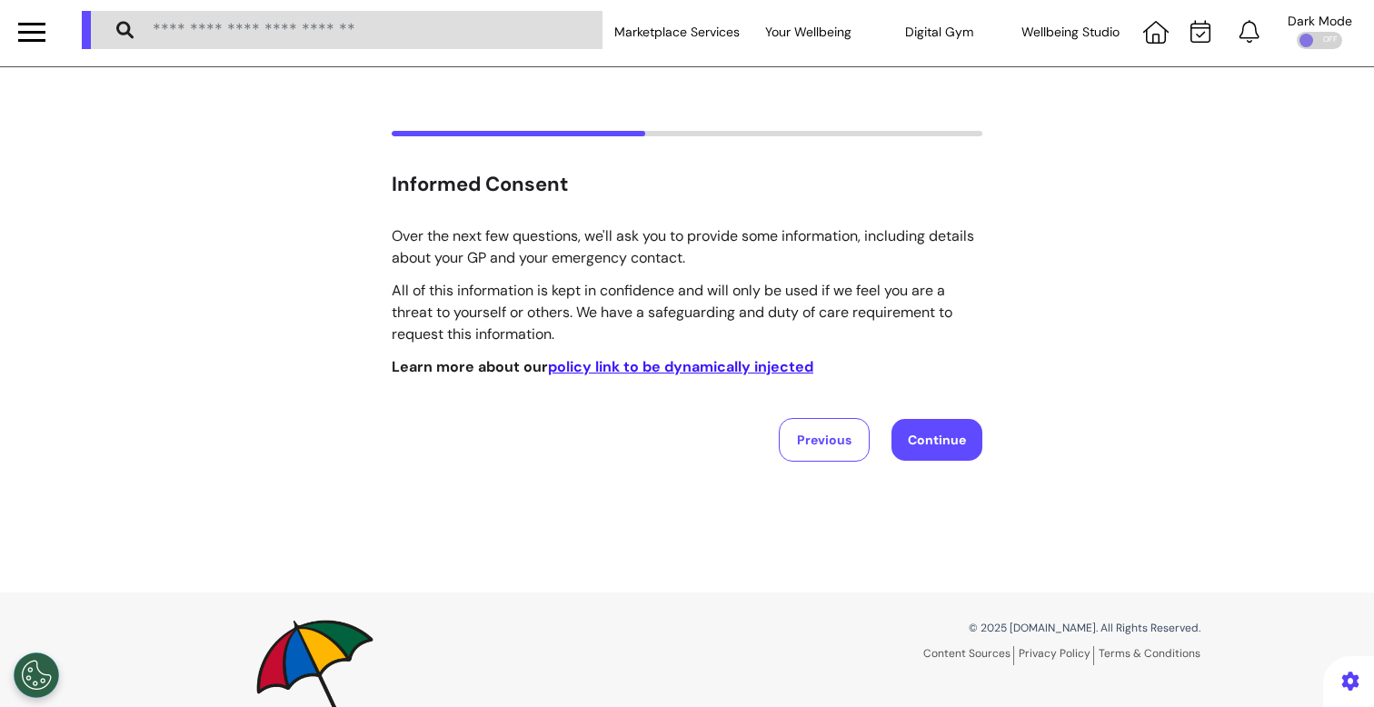
scroll to position [0, 0]
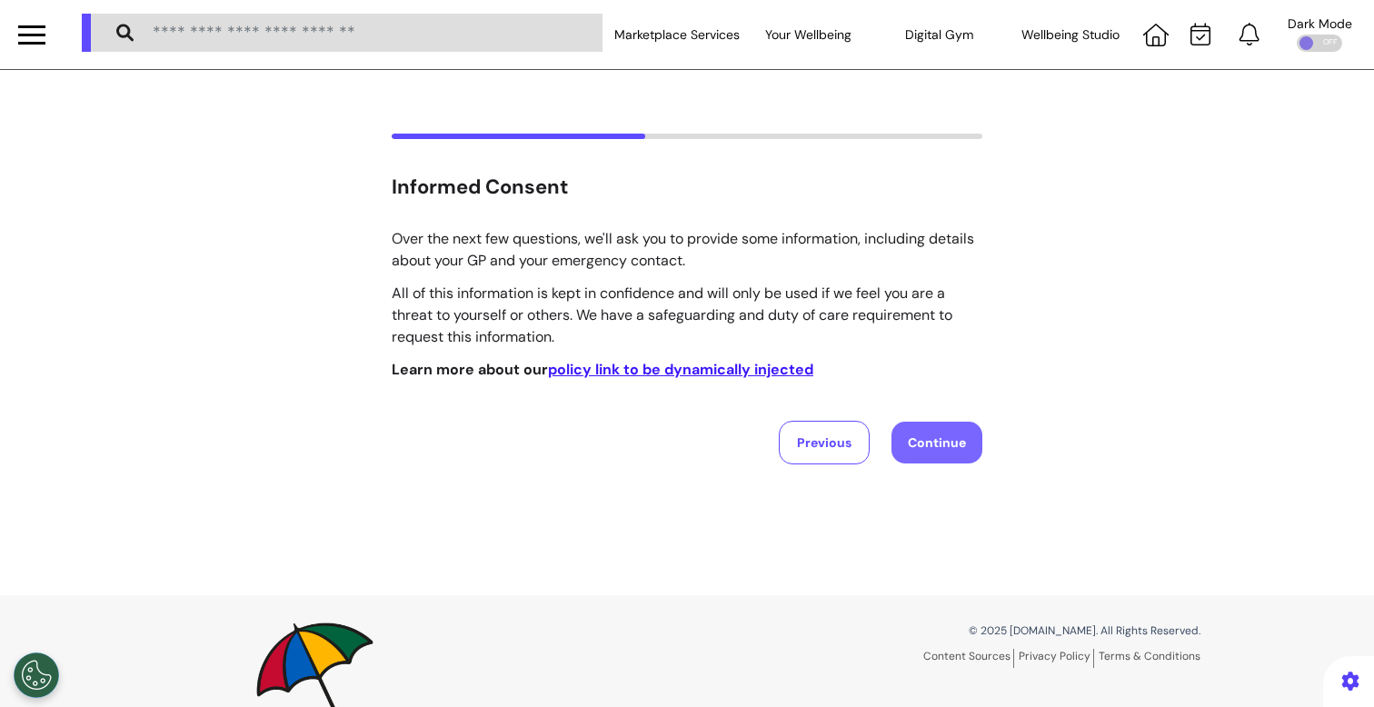
click at [955, 444] on button "Continue" at bounding box center [936, 443] width 91 height 42
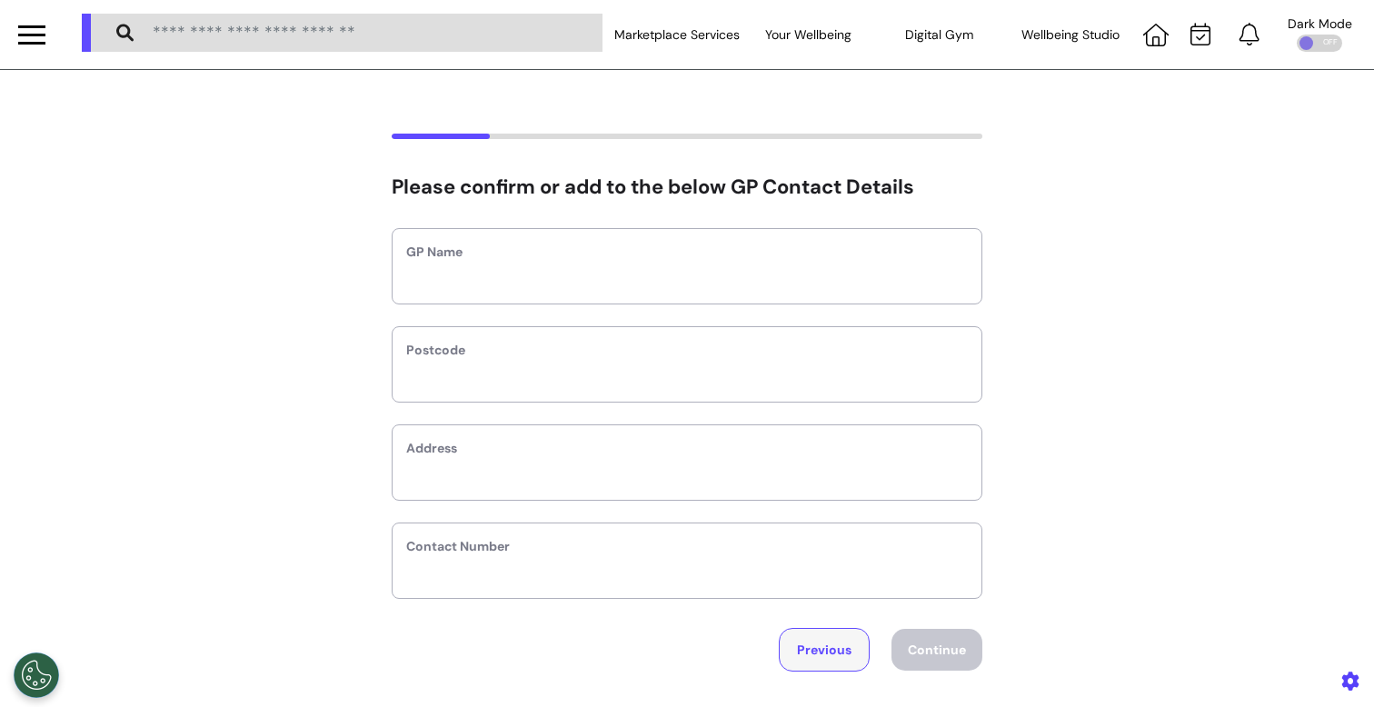
click at [796, 653] on button "Previous" at bounding box center [824, 650] width 91 height 44
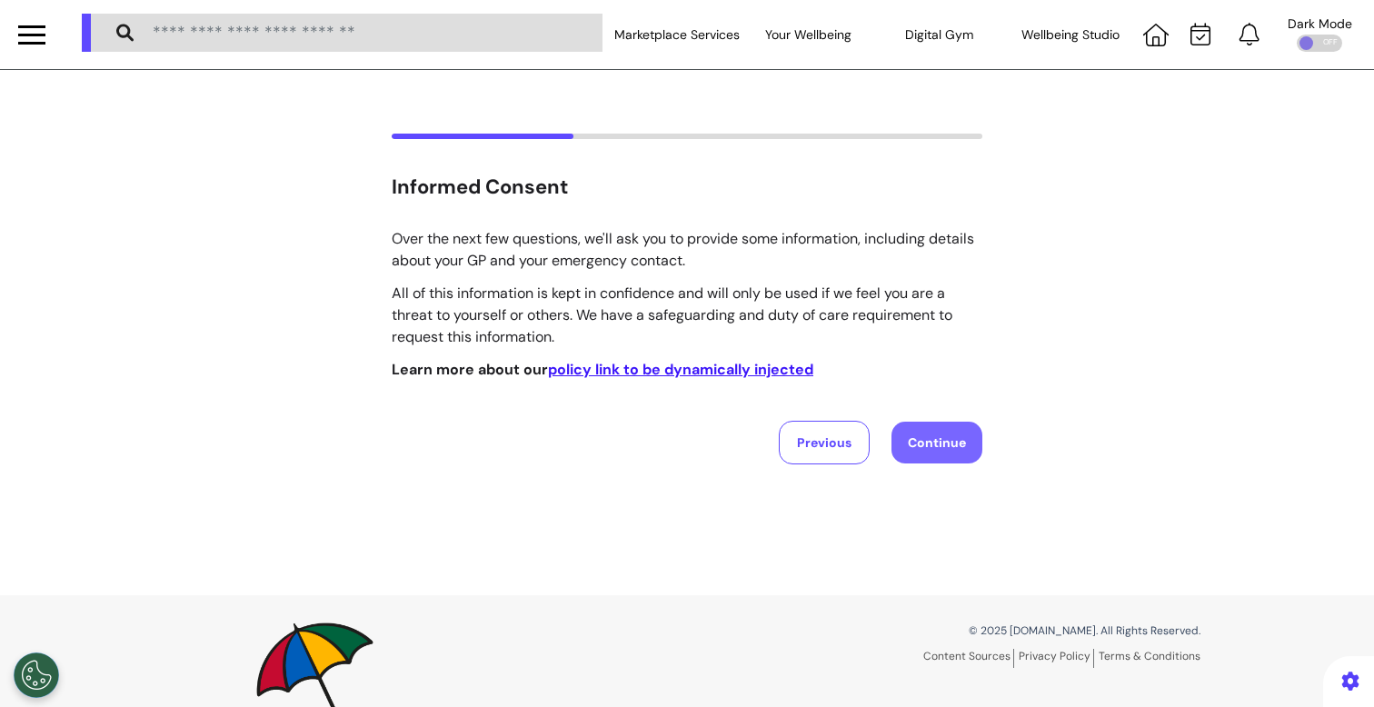
click at [930, 441] on button "Continue" at bounding box center [936, 443] width 91 height 42
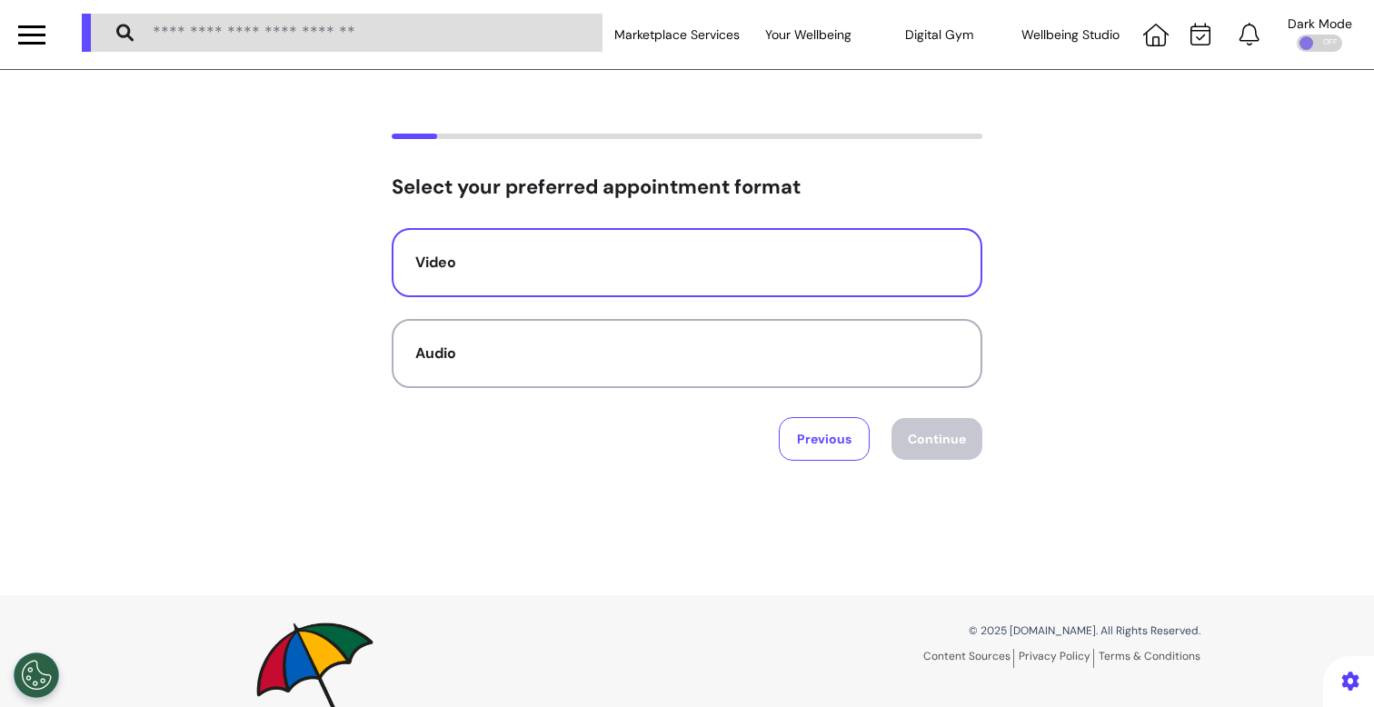
click at [645, 254] on div "Video" at bounding box center [686, 263] width 543 height 22
click at [957, 439] on button "Continue" at bounding box center [936, 439] width 91 height 42
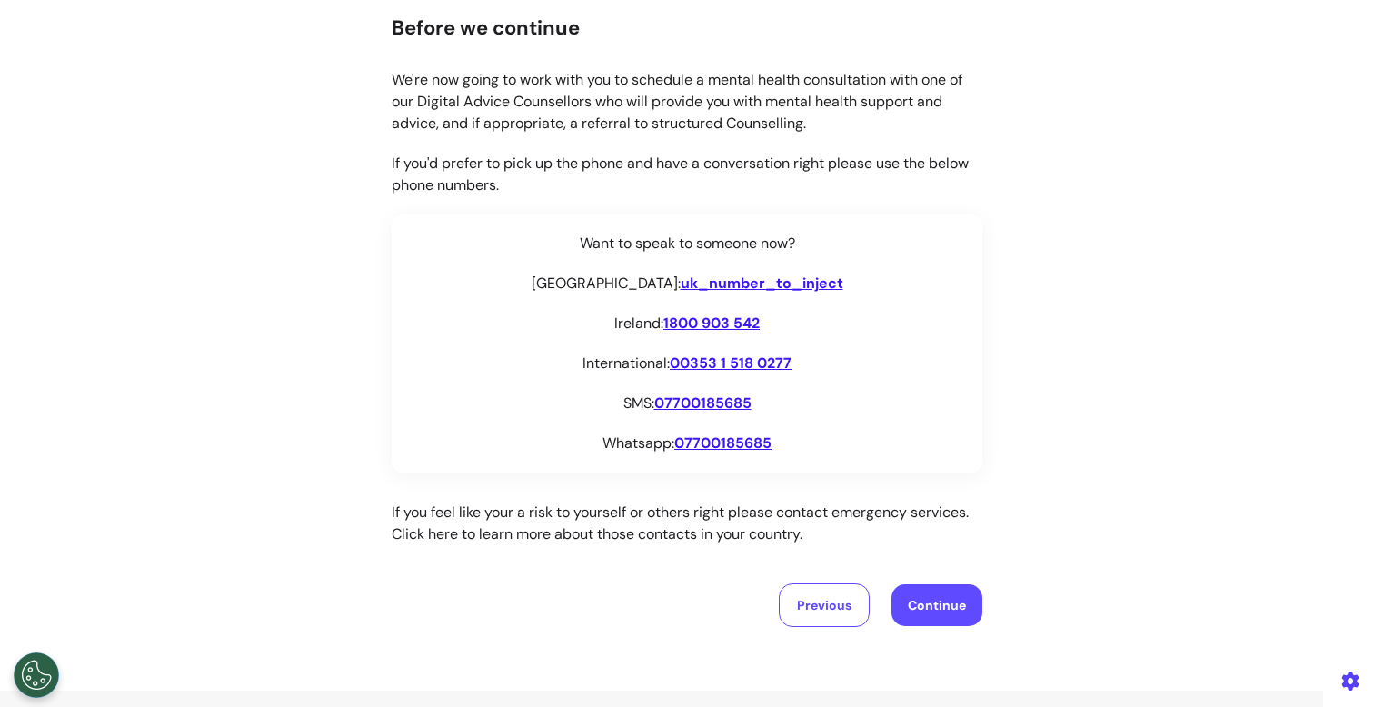
scroll to position [274, 0]
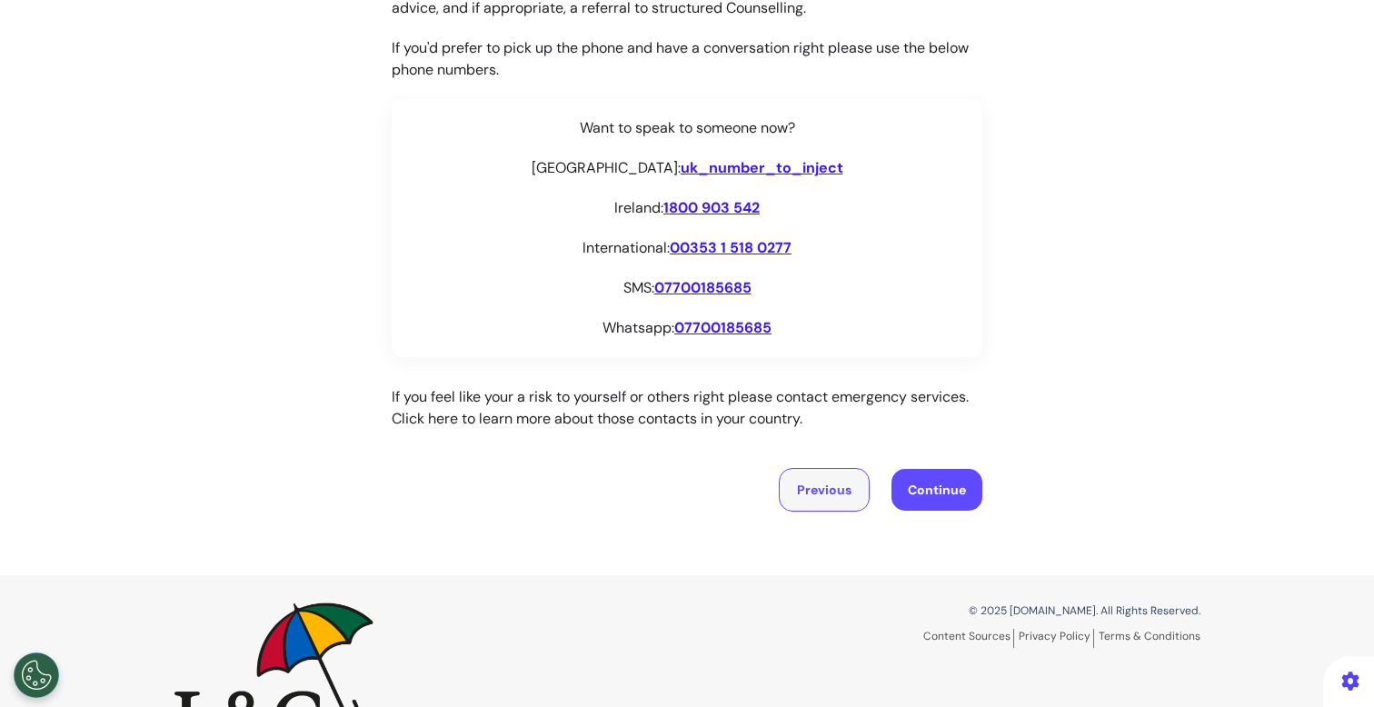
click at [820, 481] on button "Previous" at bounding box center [824, 490] width 91 height 44
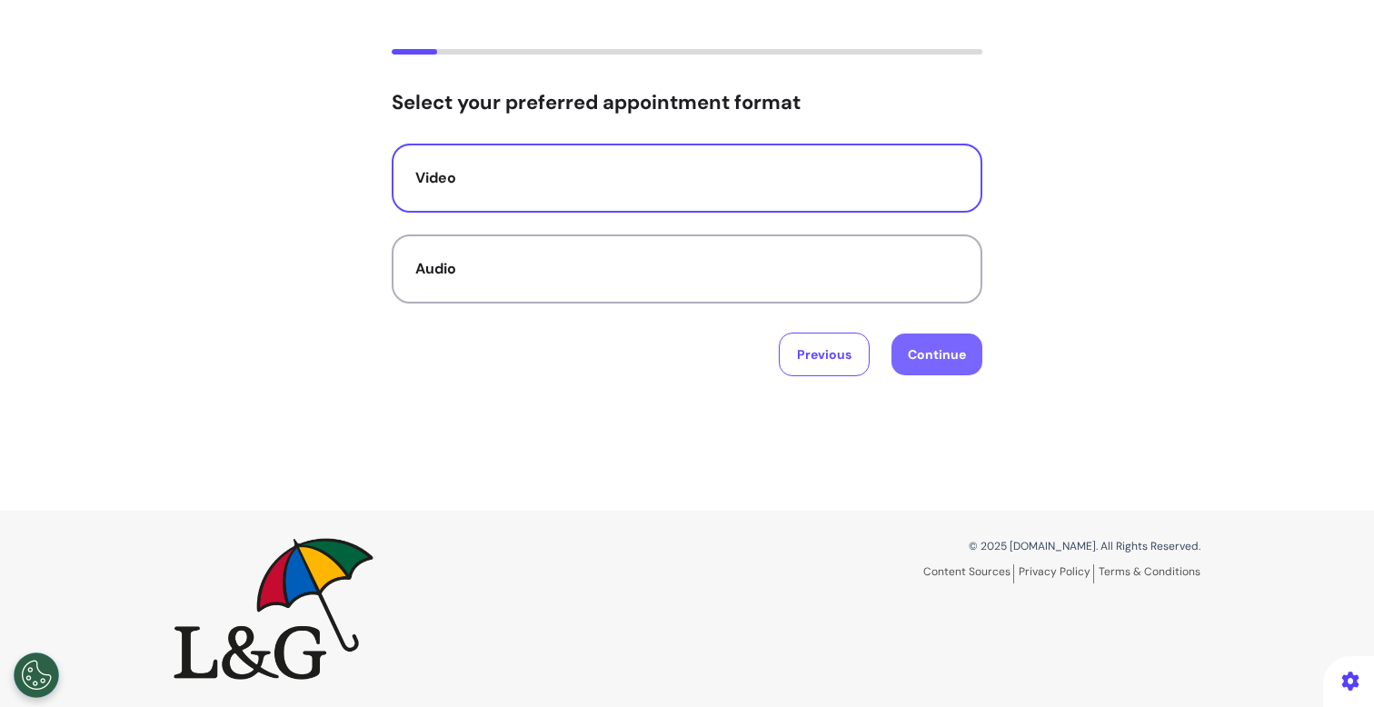
click at [955, 349] on button "Continue" at bounding box center [936, 354] width 91 height 42
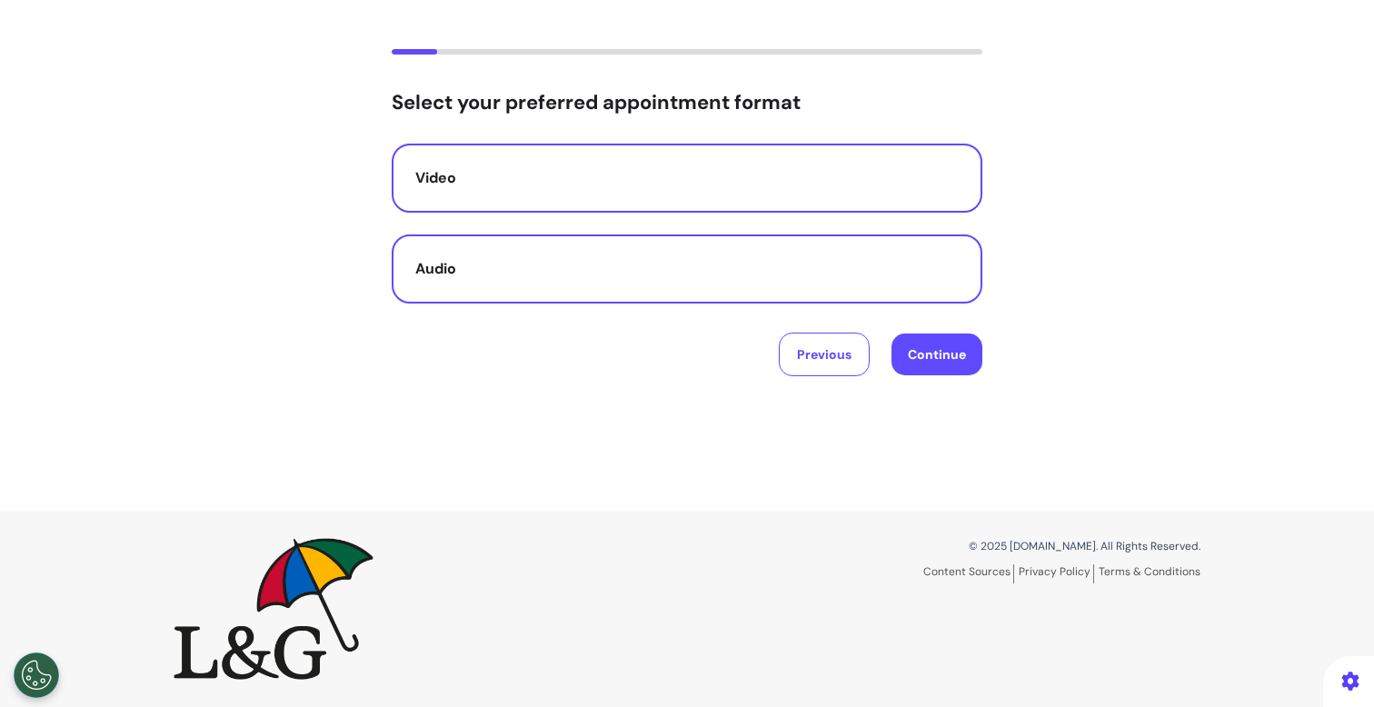
click at [662, 273] on div "Audio" at bounding box center [686, 269] width 543 height 22
click at [898, 336] on button "Continue" at bounding box center [936, 354] width 91 height 42
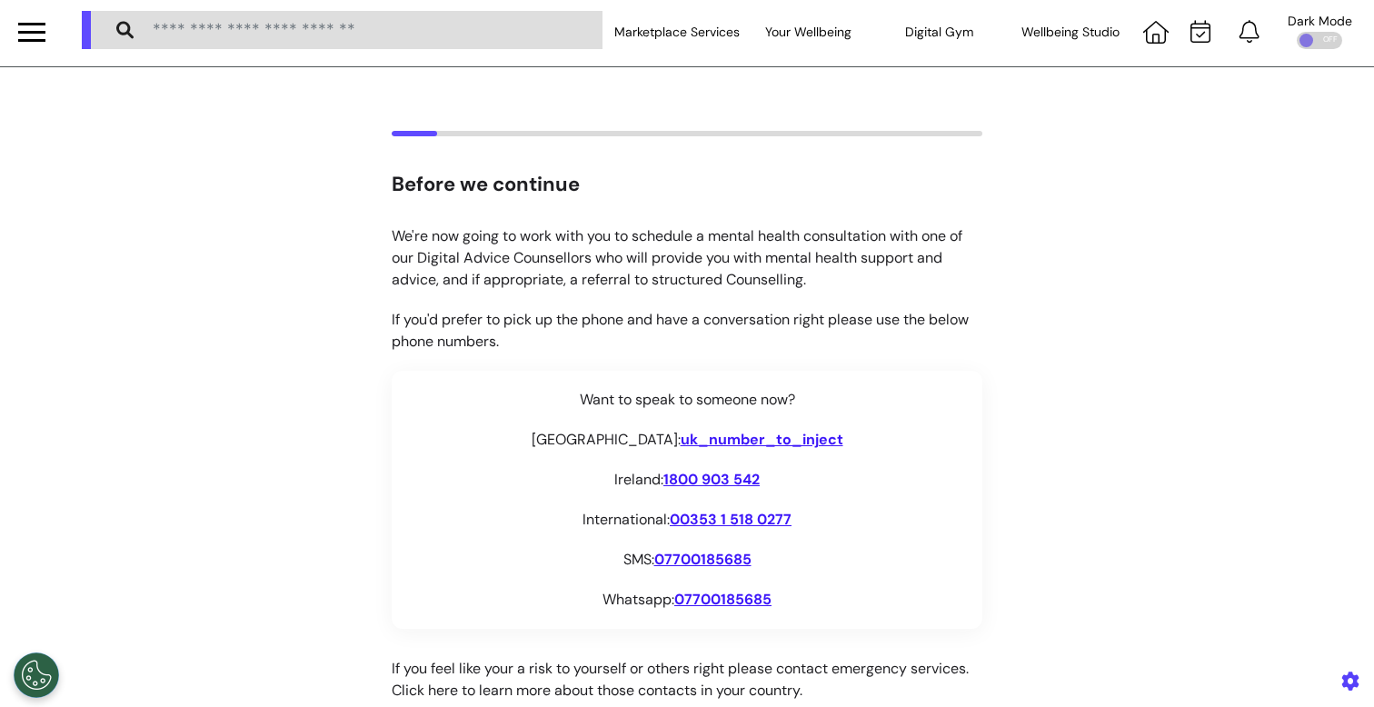
scroll to position [0, 0]
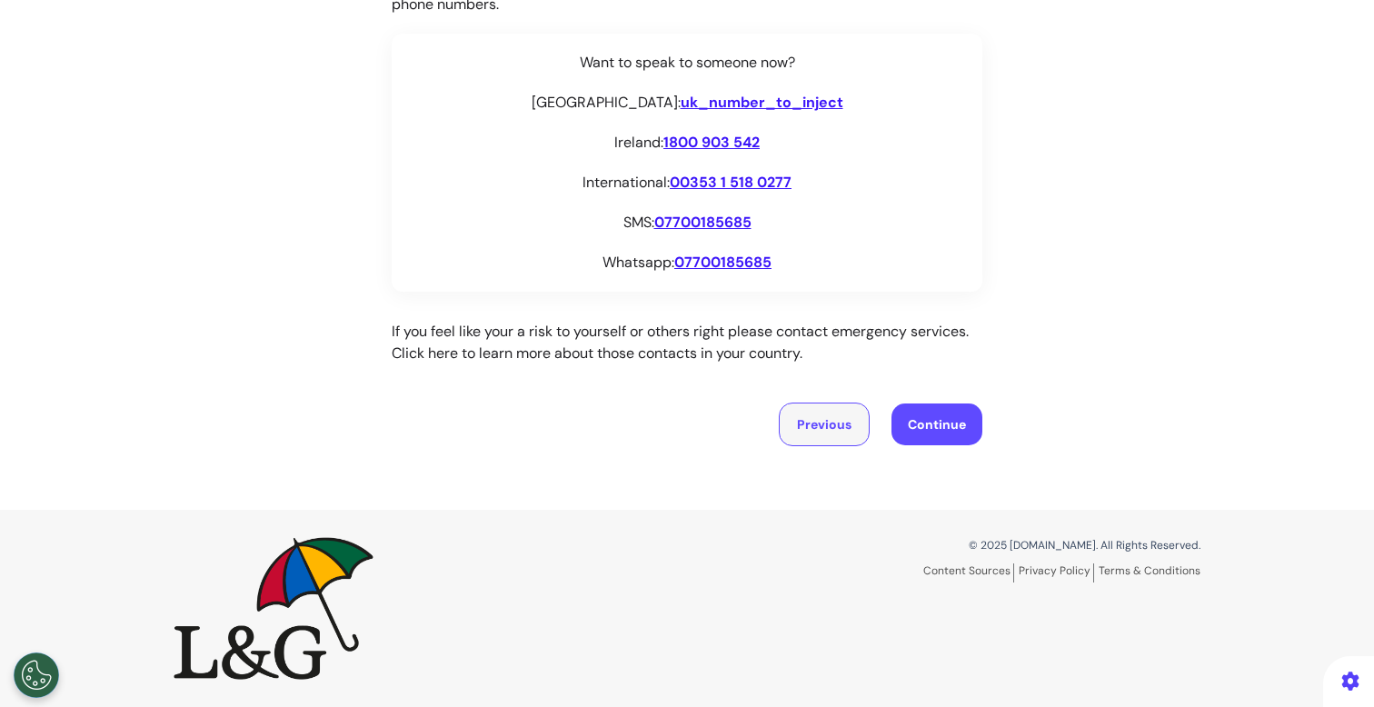
click at [783, 442] on button "Previous" at bounding box center [824, 424] width 91 height 44
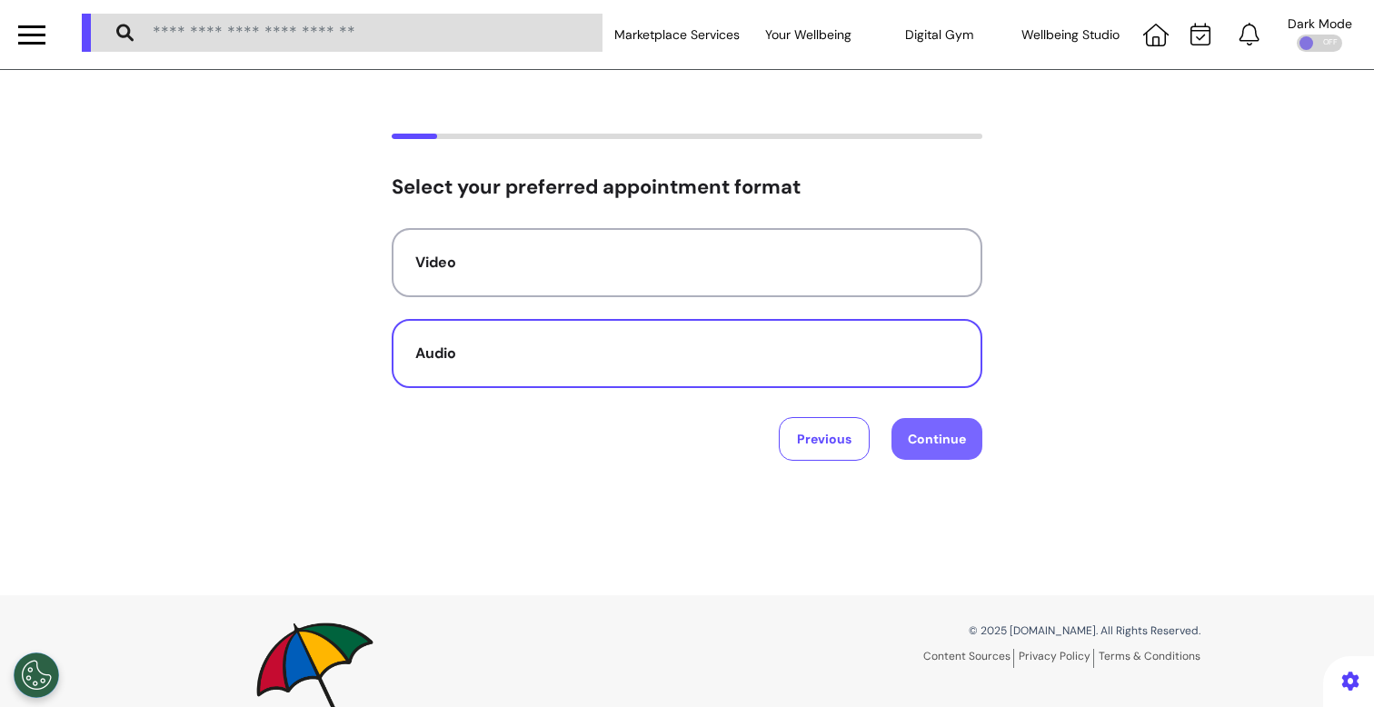
click at [968, 431] on button "Continue" at bounding box center [936, 439] width 91 height 42
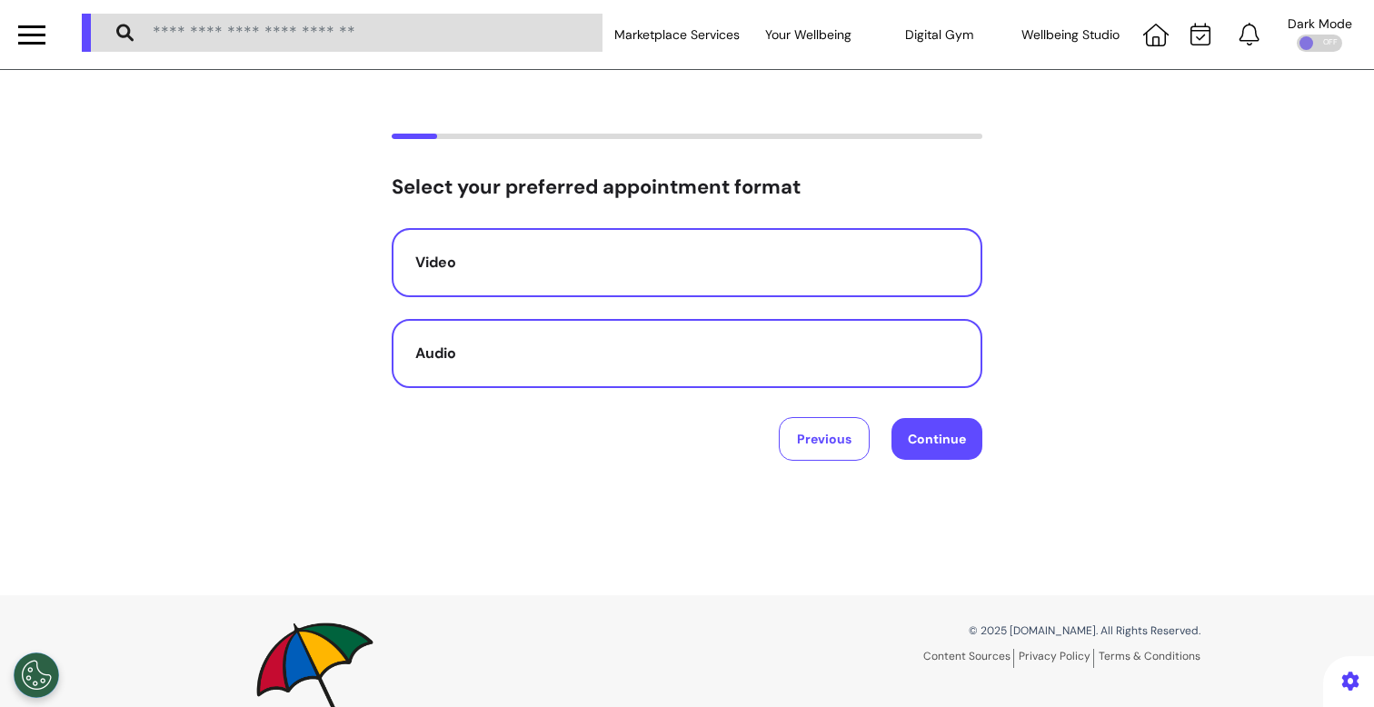
click at [565, 262] on div "Video" at bounding box center [686, 263] width 543 height 22
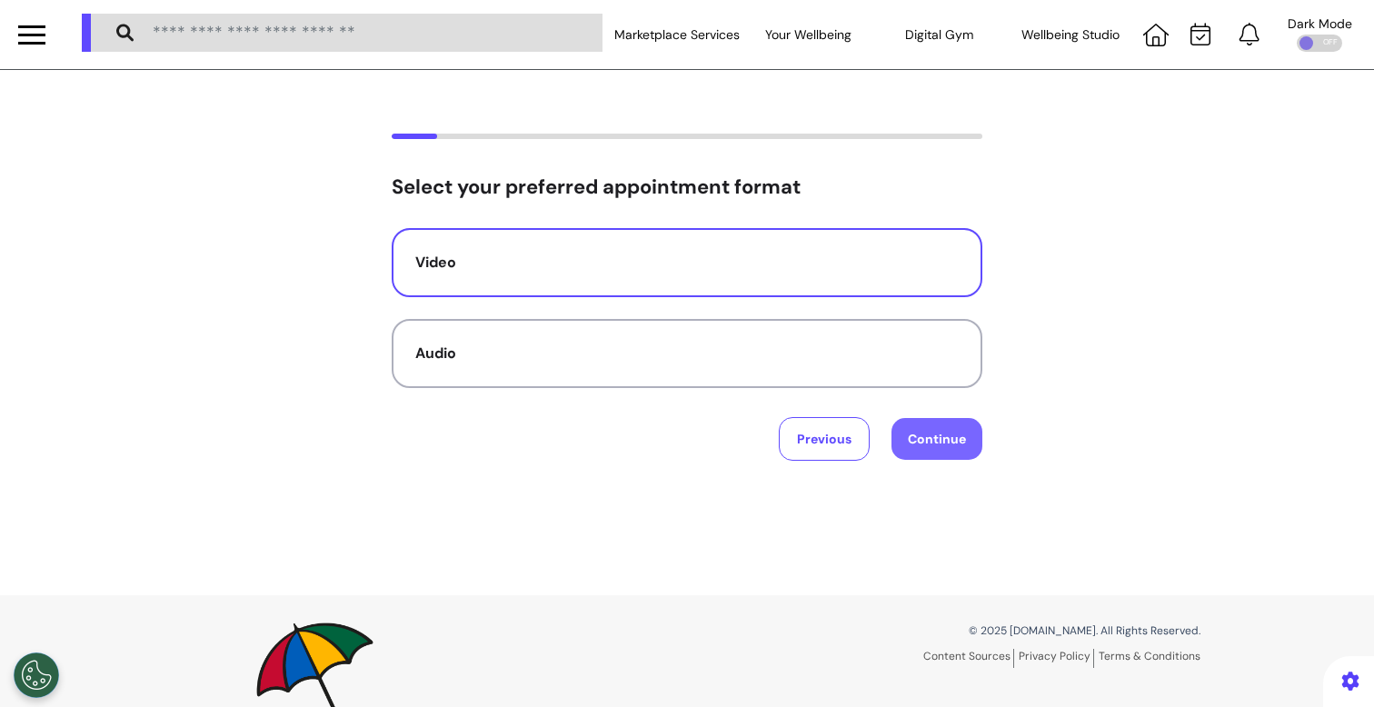
click at [966, 431] on button "Continue" at bounding box center [936, 439] width 91 height 42
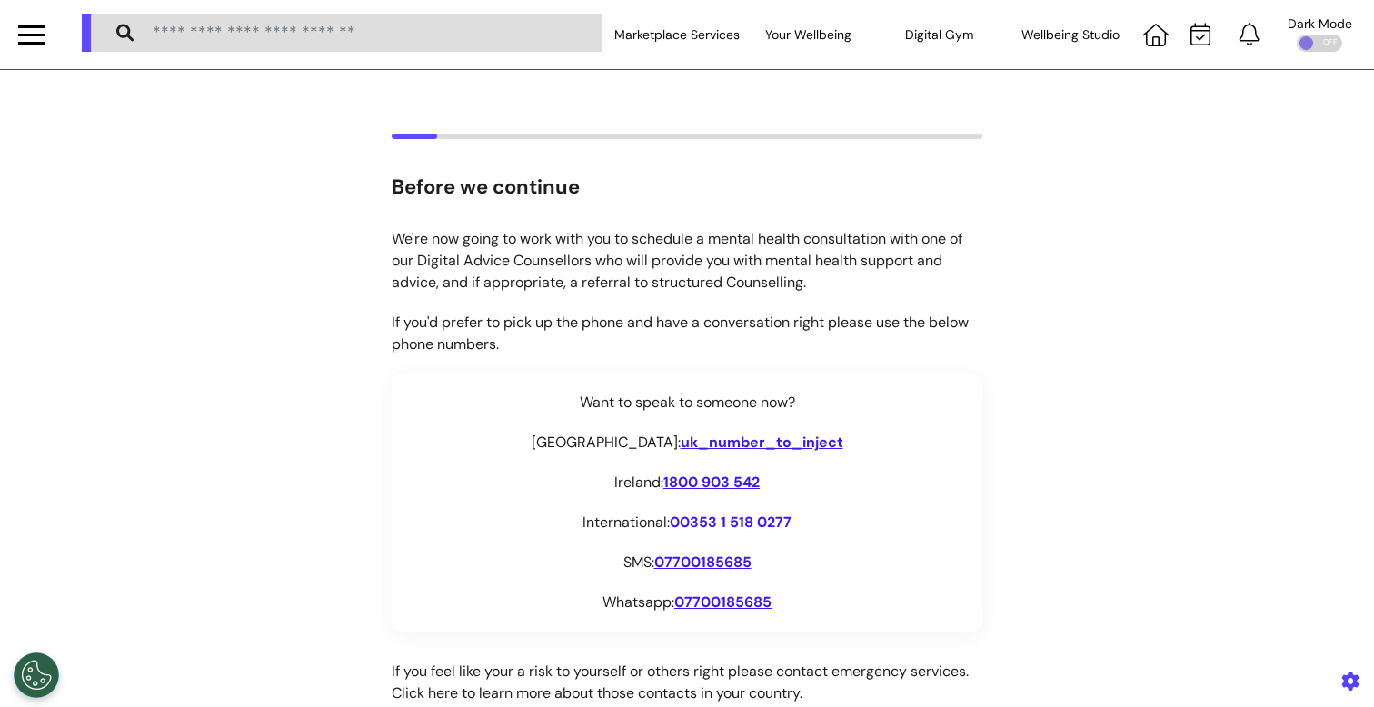
scroll to position [340, 0]
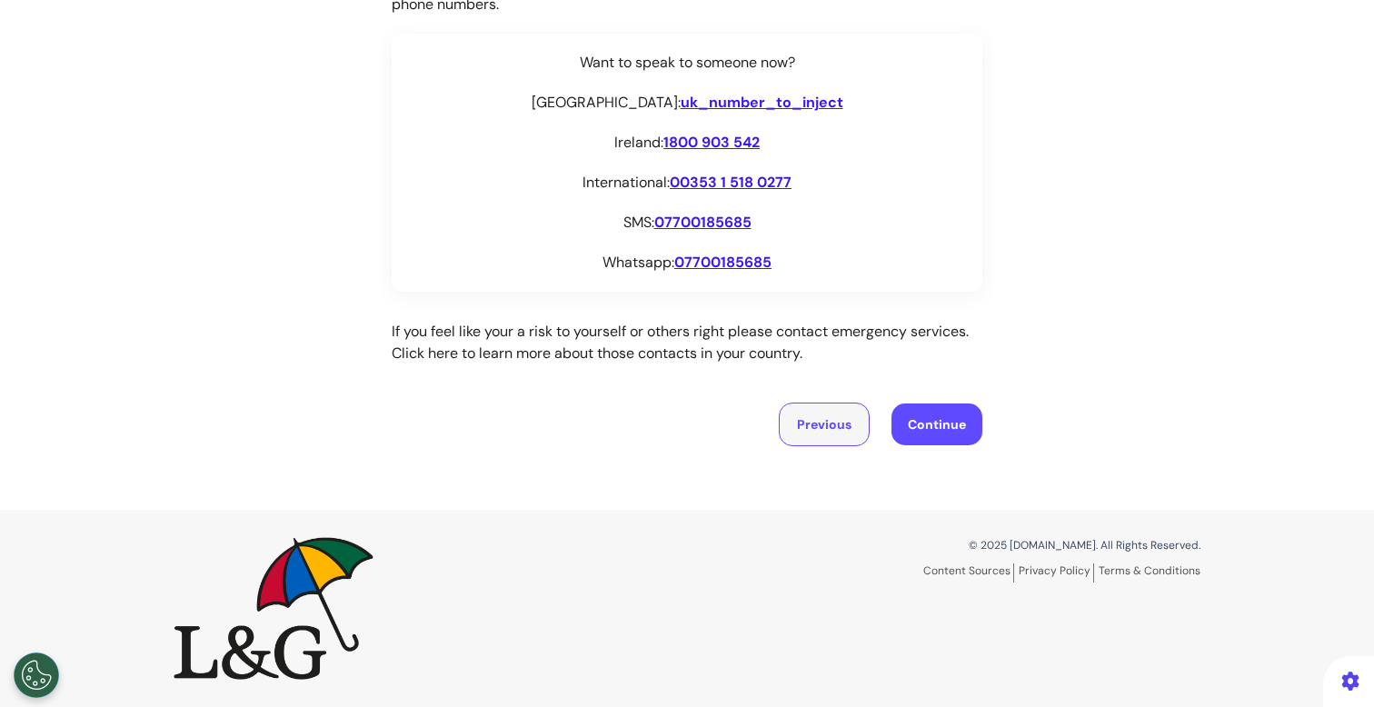
click at [813, 431] on button "Previous" at bounding box center [824, 424] width 91 height 44
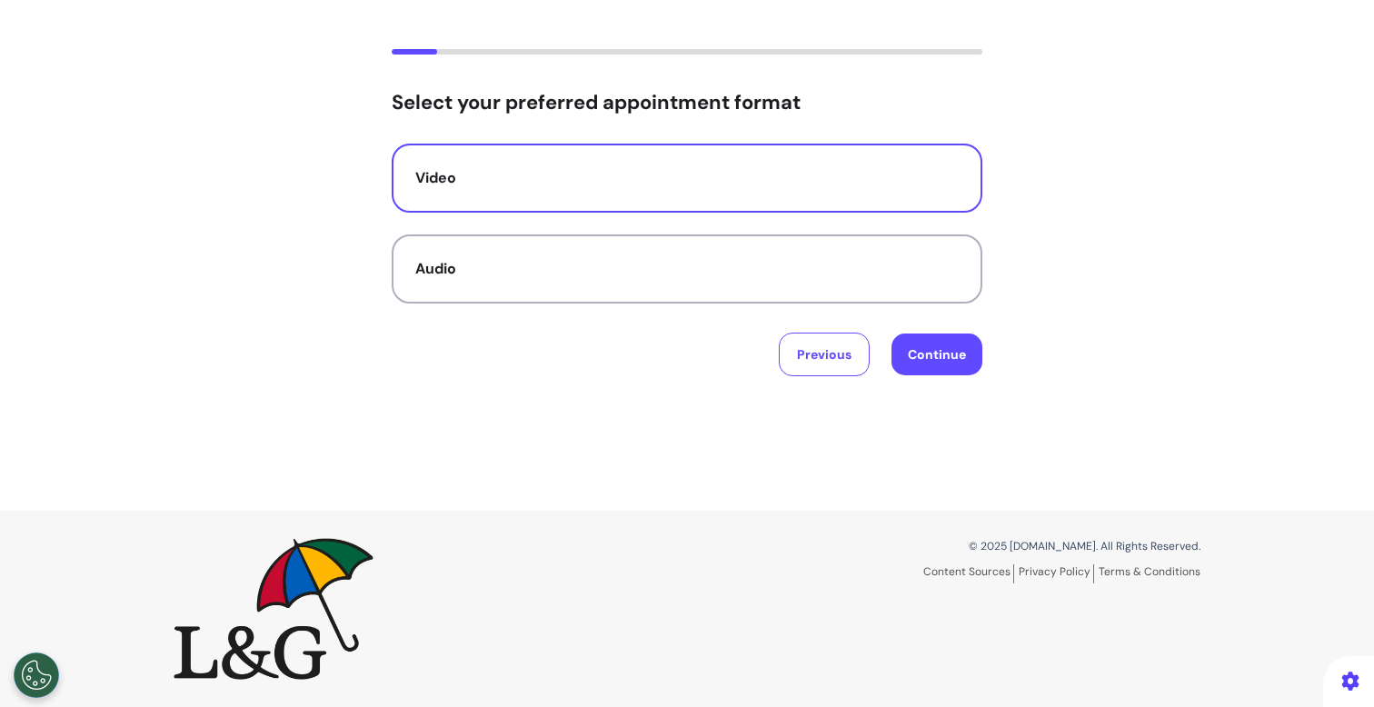
click at [976, 367] on div "Select your preferred appointment format Video Audio Previous Continue" at bounding box center [687, 212] width 1374 height 327
click at [929, 363] on button "Continue" at bounding box center [936, 354] width 91 height 42
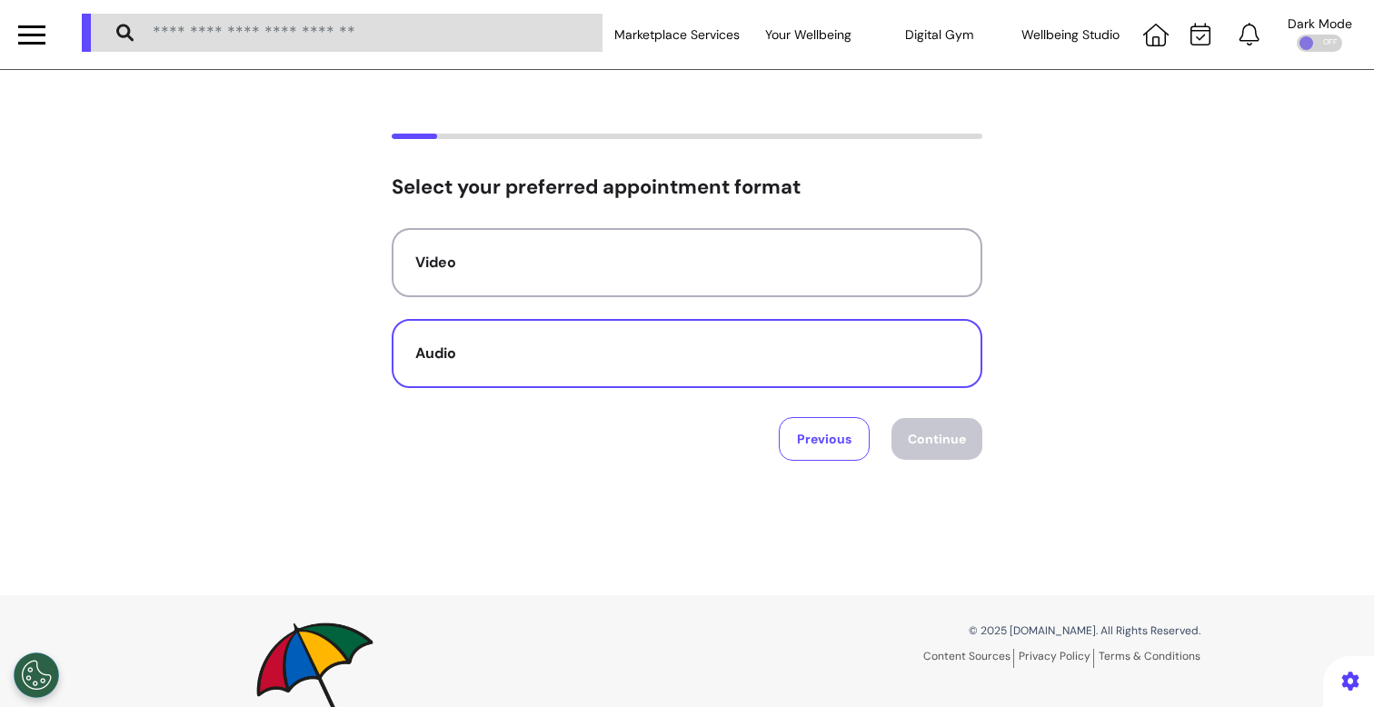
click at [670, 351] on div "Audio" at bounding box center [686, 353] width 543 height 22
click at [955, 454] on button "Continue" at bounding box center [936, 439] width 91 height 42
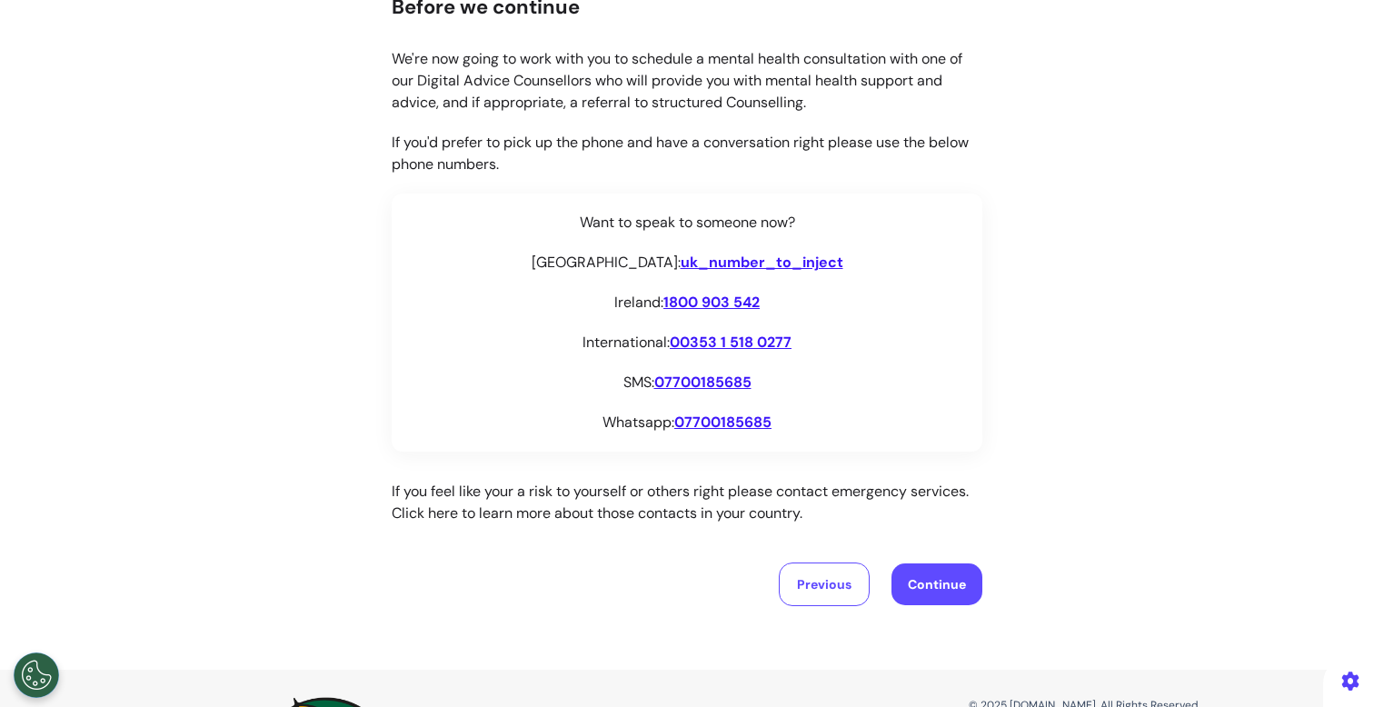
scroll to position [340, 0]
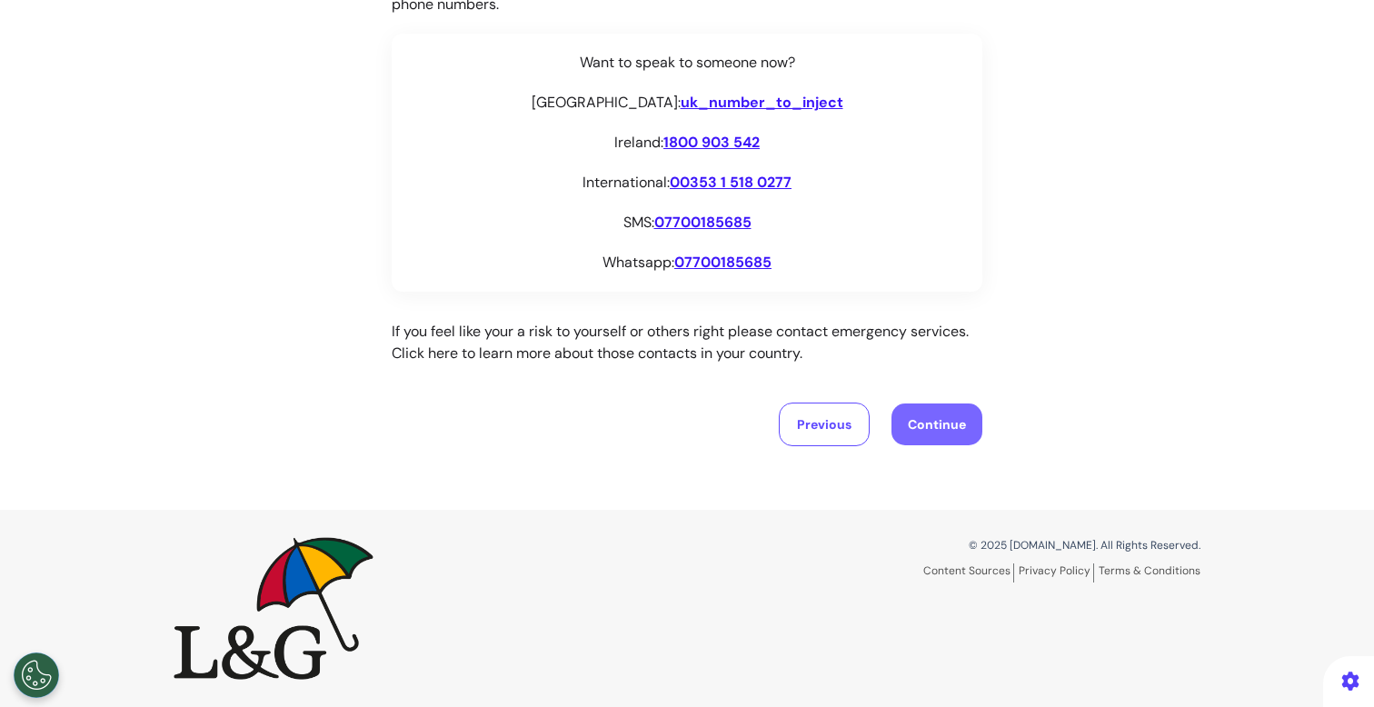
click at [942, 434] on button "Continue" at bounding box center [936, 424] width 91 height 42
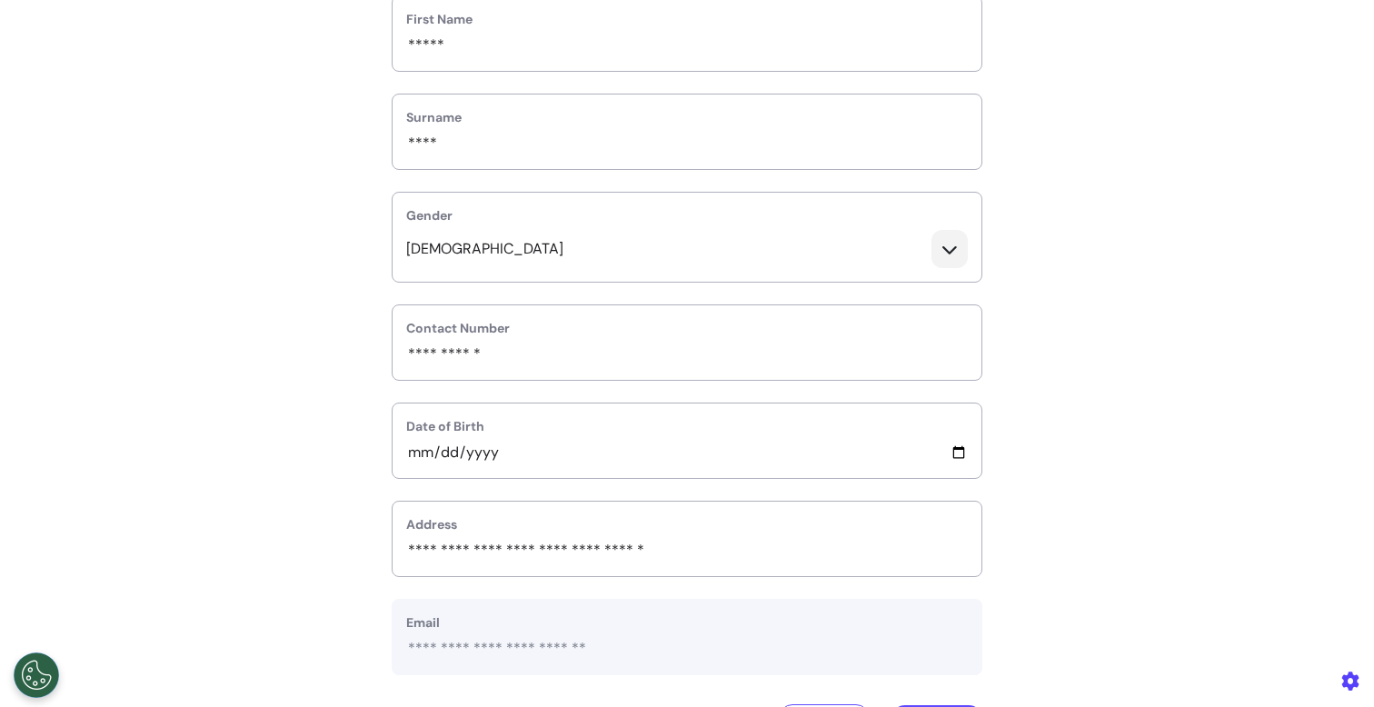
scroll to position [385, 0]
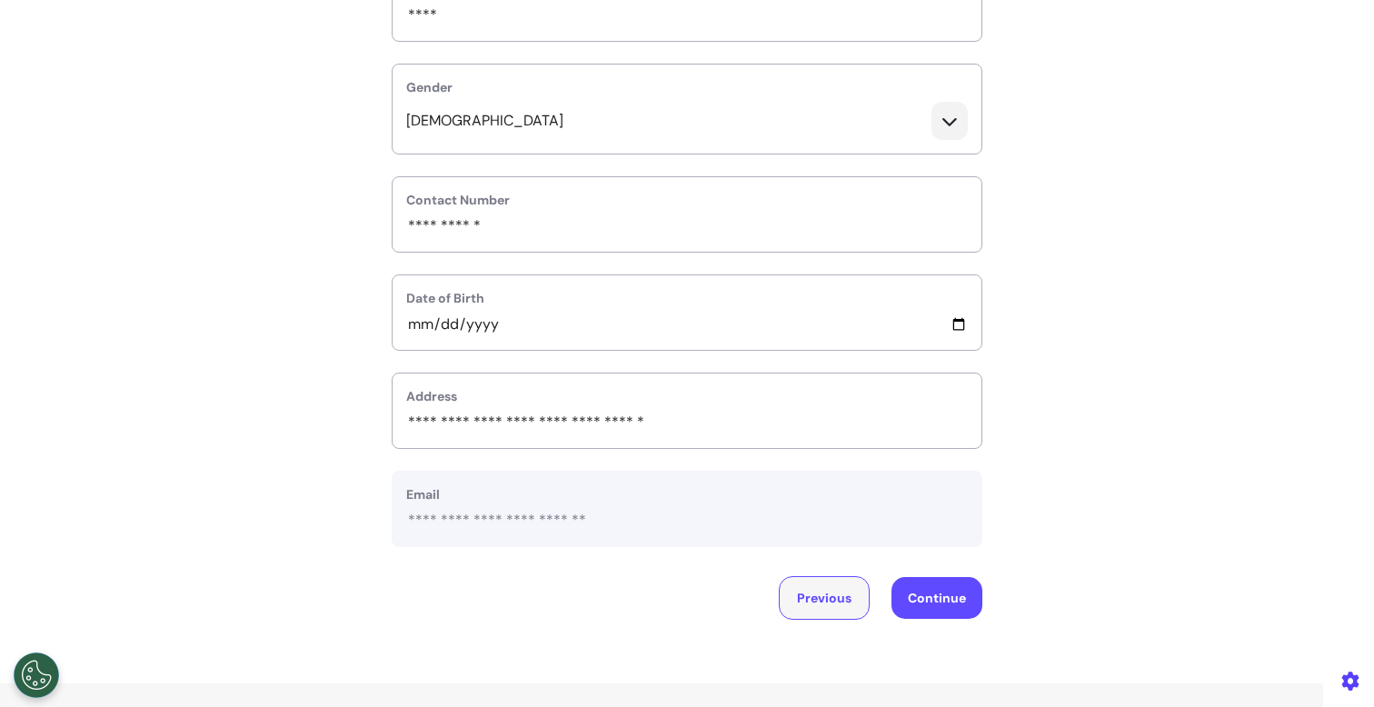
click at [825, 588] on button "Previous" at bounding box center [824, 598] width 91 height 44
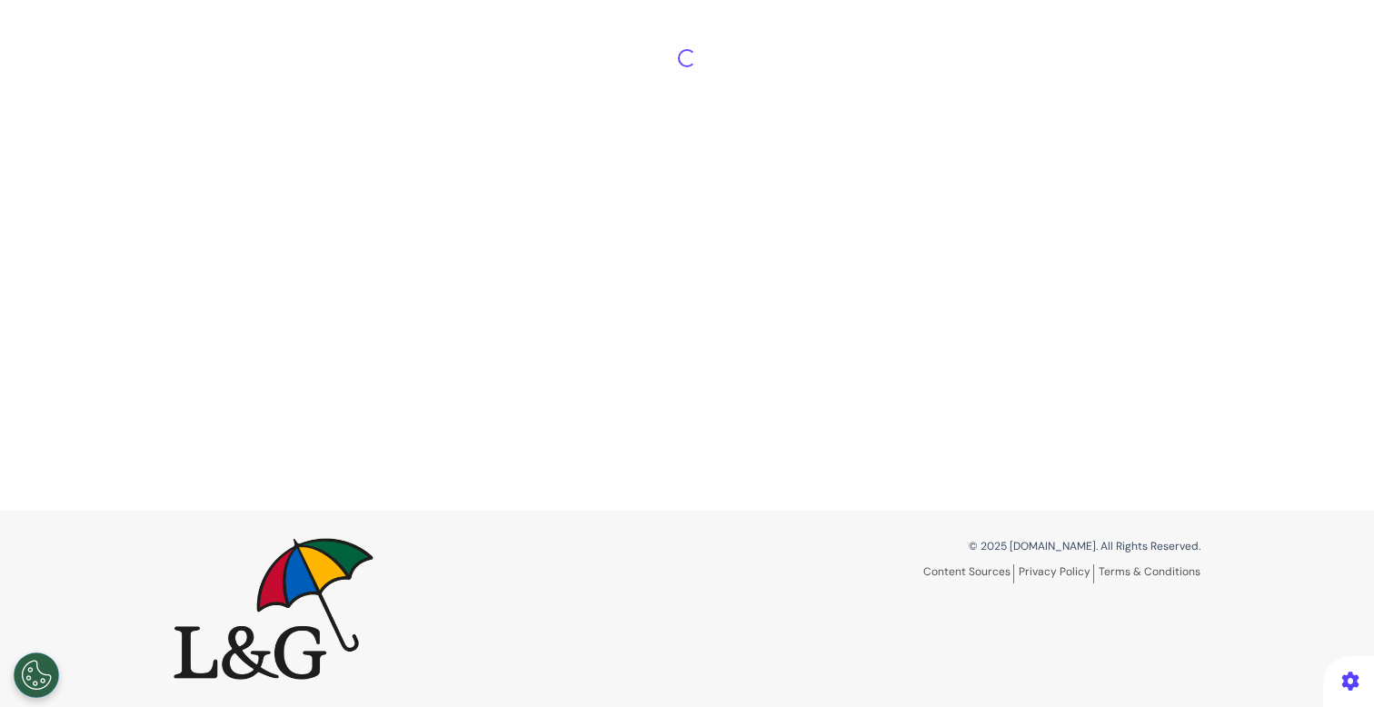
scroll to position [340, 0]
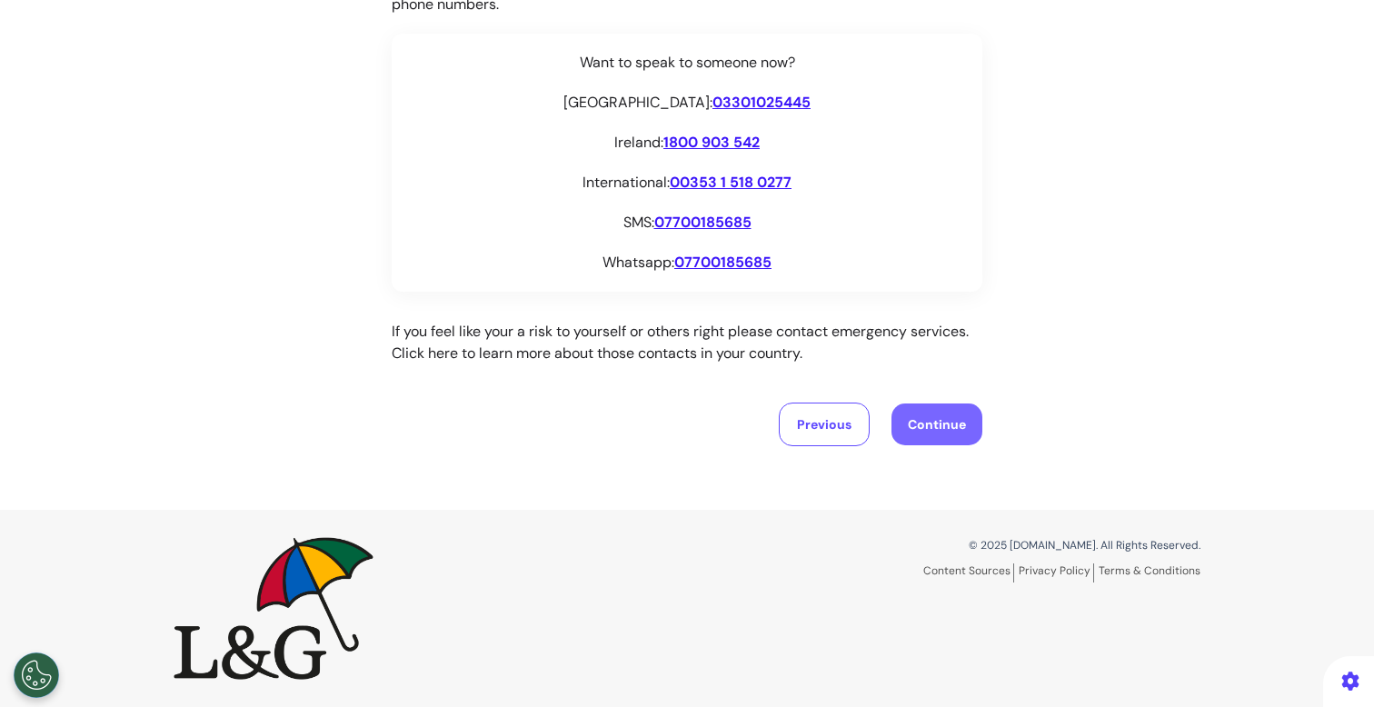
click at [913, 404] on button "Continue" at bounding box center [936, 424] width 91 height 42
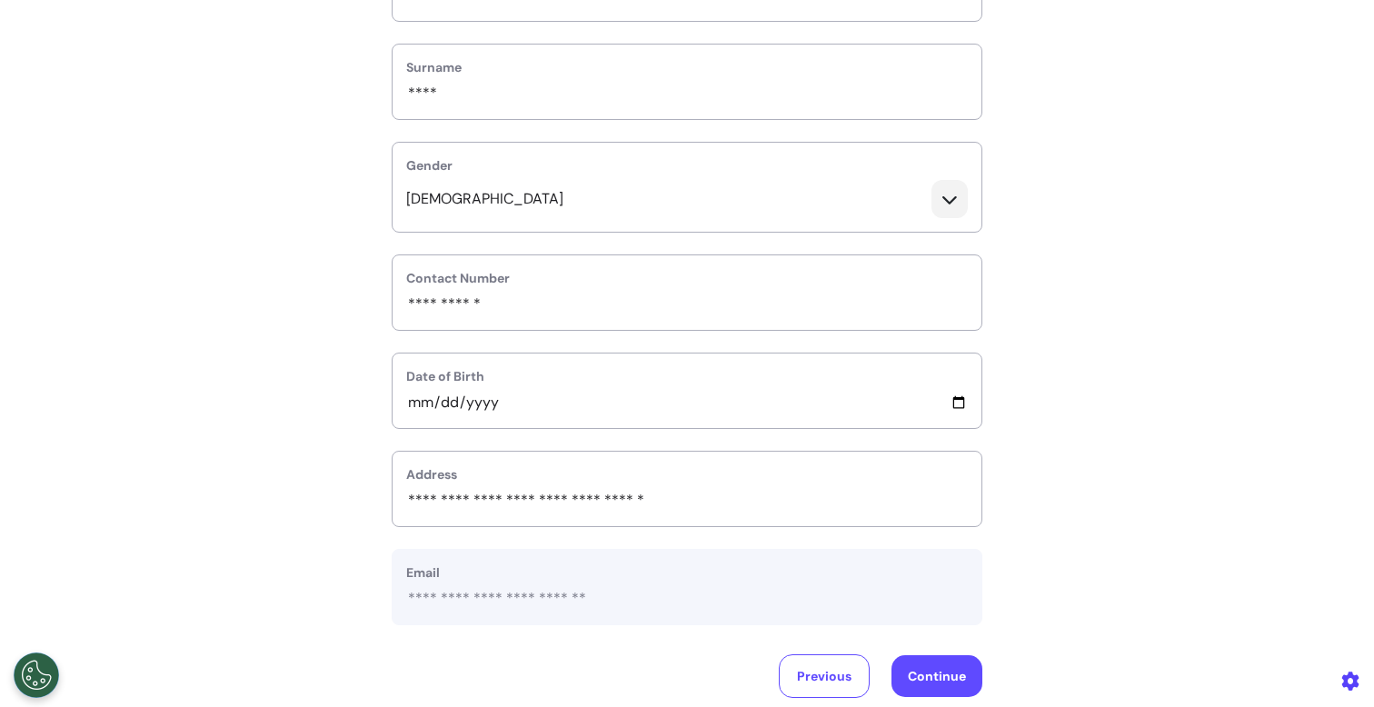
scroll to position [558, 0]
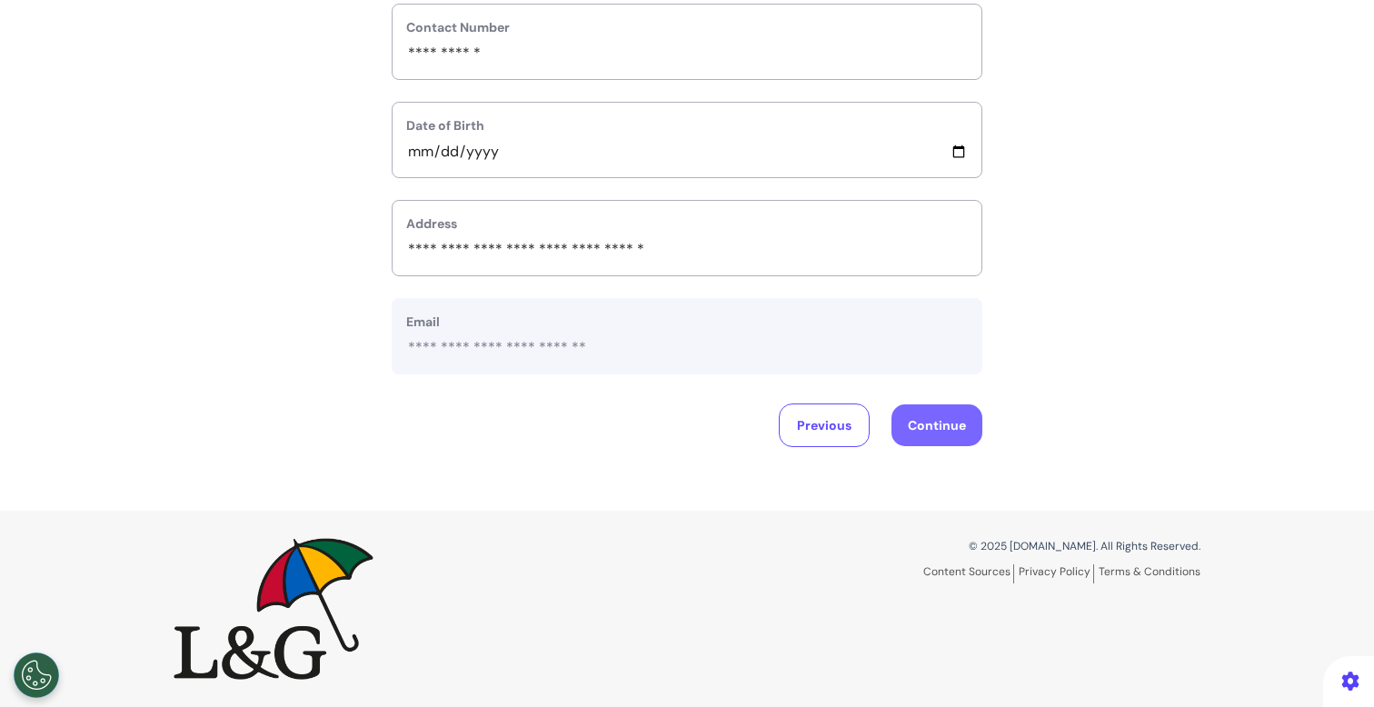
click at [934, 422] on button "Continue" at bounding box center [936, 425] width 91 height 42
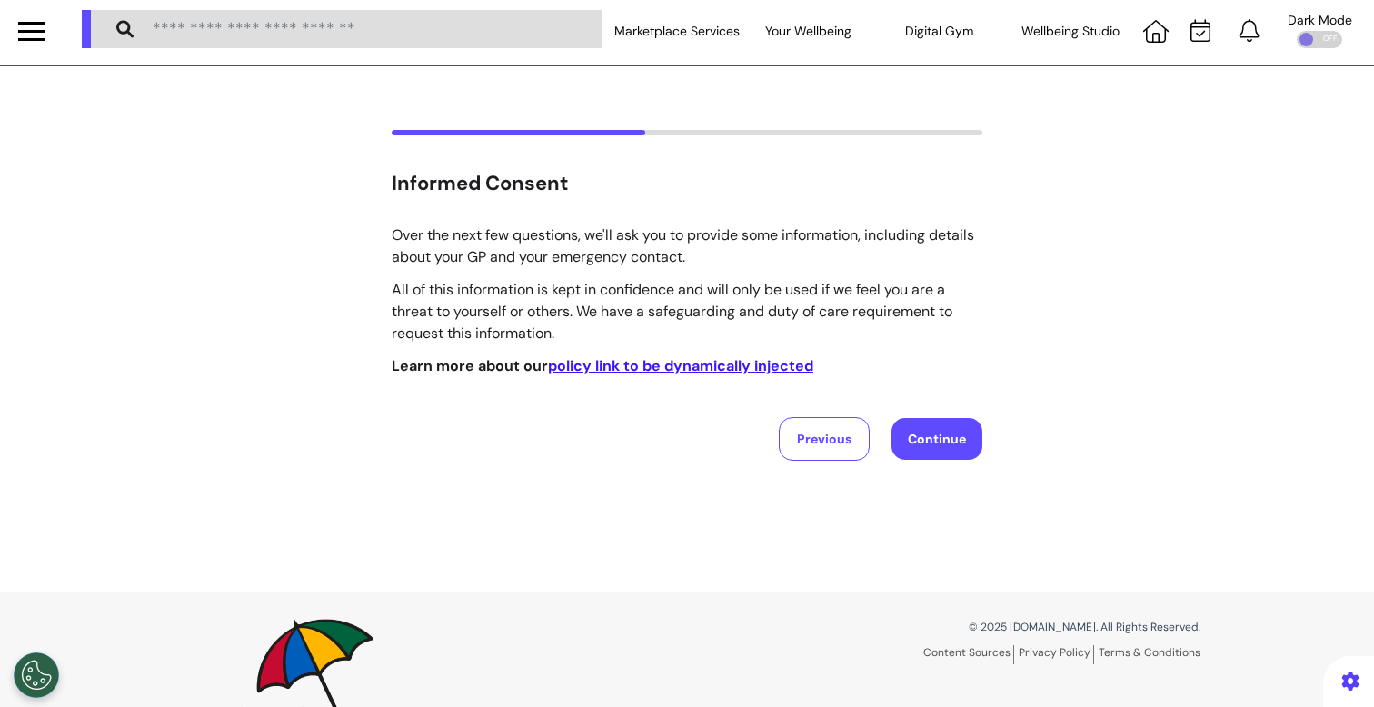
scroll to position [0, 0]
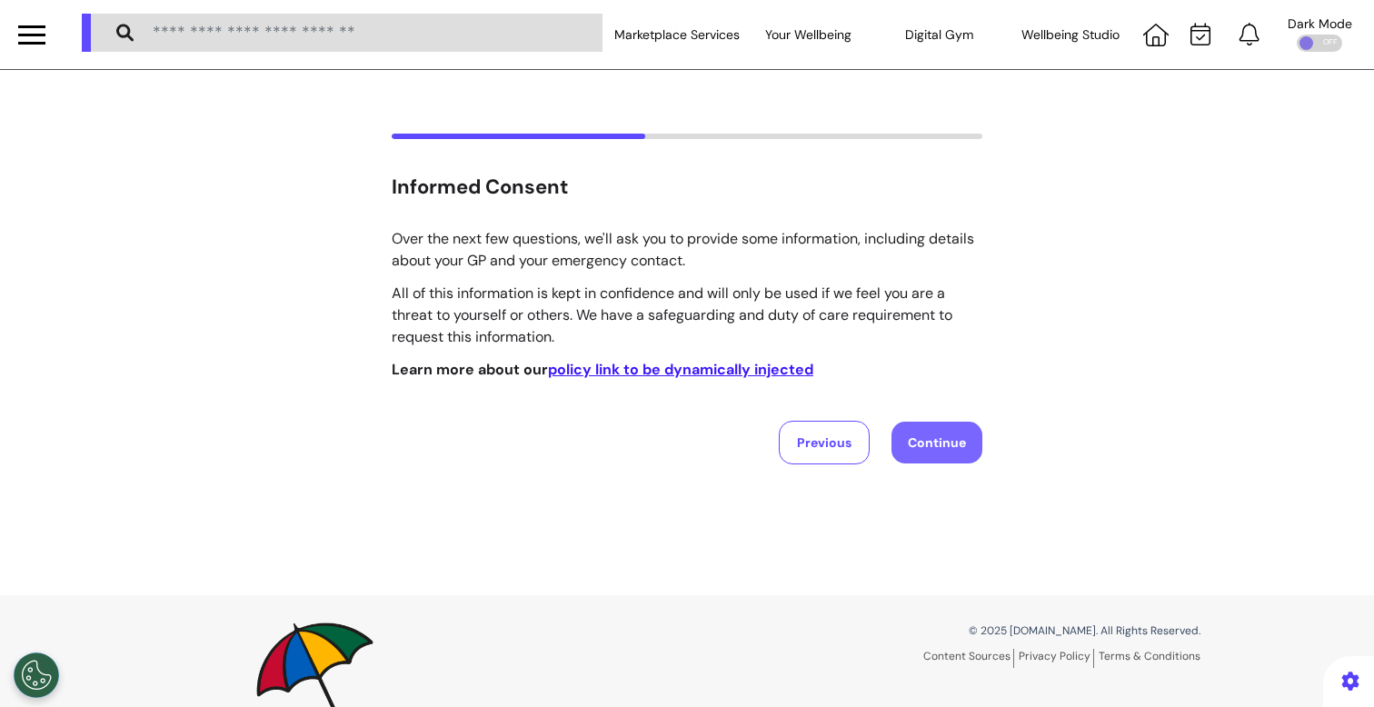
click at [904, 447] on button "Continue" at bounding box center [936, 443] width 91 height 42
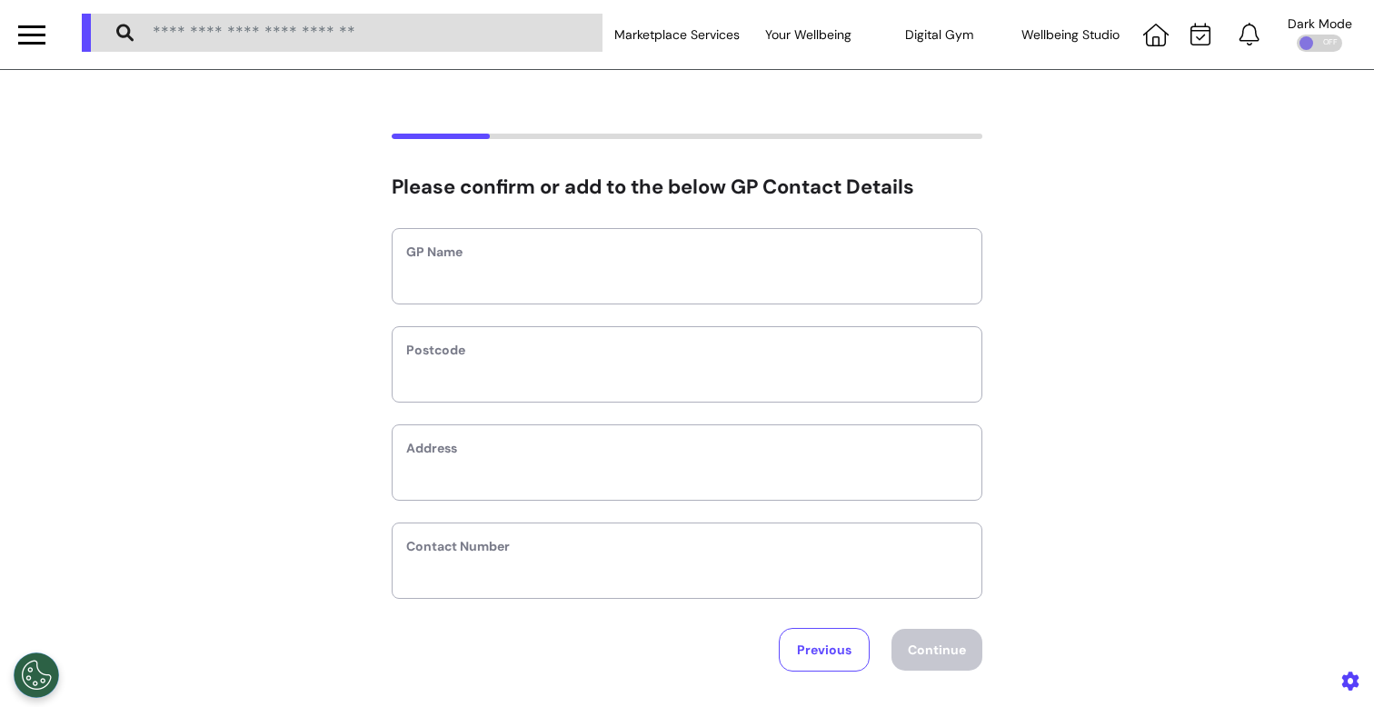
click at [794, 675] on div "Please confirm or add to the below GP Contact Details GP Name Postcode Address …" at bounding box center [687, 402] width 1374 height 665
click at [821, 650] on button "Previous" at bounding box center [824, 650] width 91 height 44
